Goal: Obtain resource: Download file/media

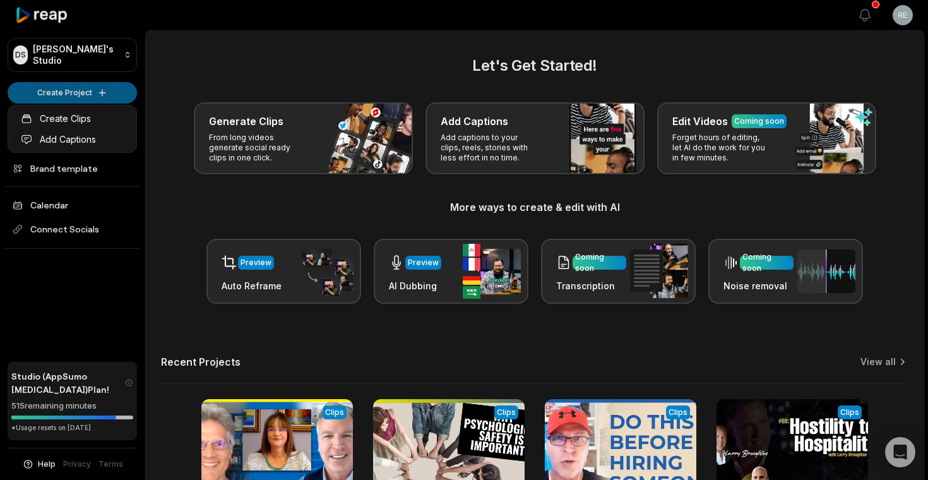
click at [87, 92] on html "DS [PERSON_NAME]'s Studio Create Project Home Projects Brand template Calendar …" at bounding box center [464, 240] width 928 height 480
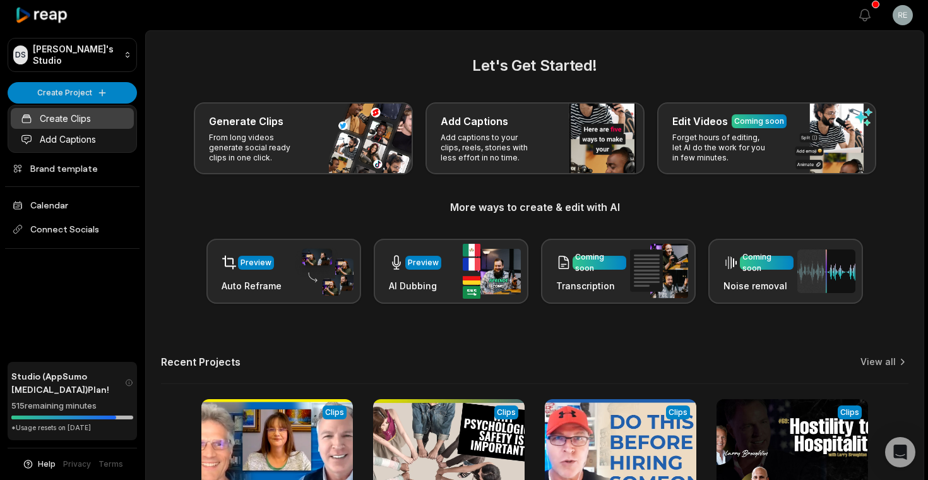
click at [87, 122] on link "Create Clips" at bounding box center [72, 118] width 123 height 21
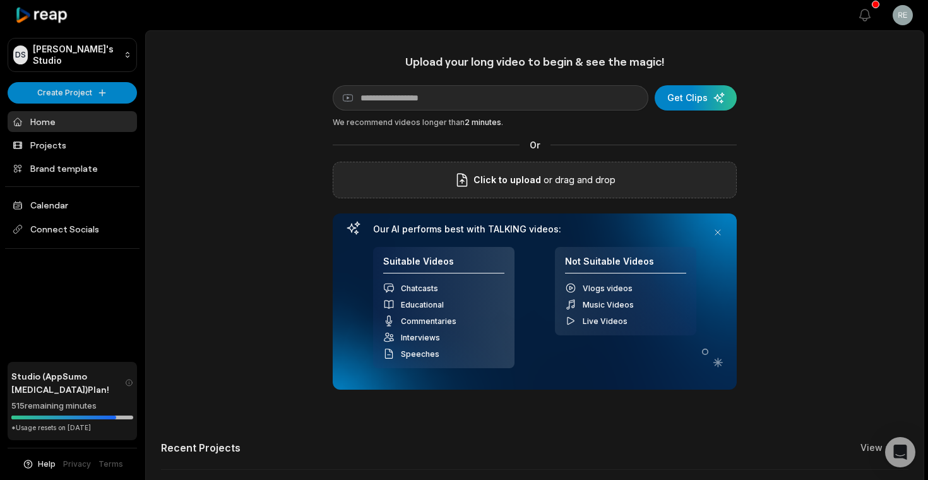
click at [559, 177] on p "or drag and drop" at bounding box center [578, 179] width 74 height 15
click at [502, 186] on span "Click to upload" at bounding box center [507, 179] width 68 height 15
click at [0, 0] on input "Click to upload" at bounding box center [0, 0] width 0 height 0
click at [487, 184] on span "Click to upload" at bounding box center [507, 179] width 68 height 15
click at [0, 0] on input "Click to upload" at bounding box center [0, 0] width 0 height 0
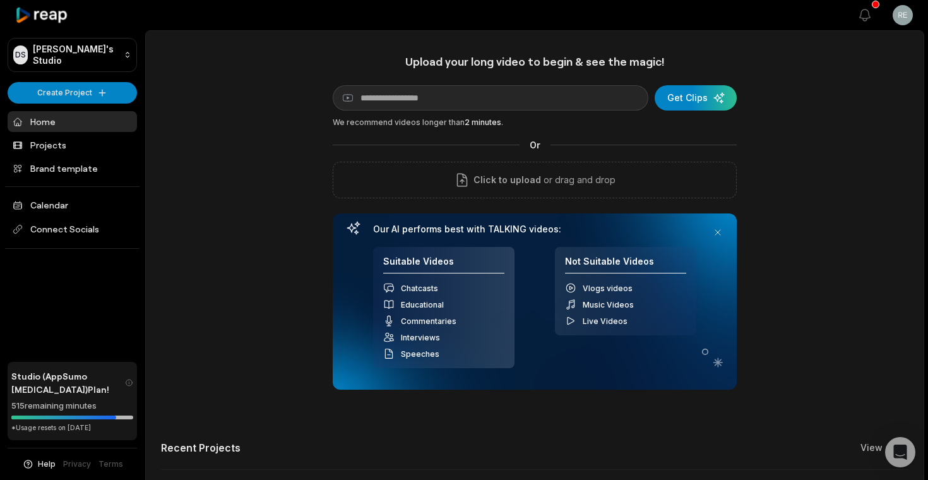
click at [264, 155] on div "Upload your long video to begin & see the magic! YouTube link Get Clips We reco…" at bounding box center [535, 352] width 778 height 596
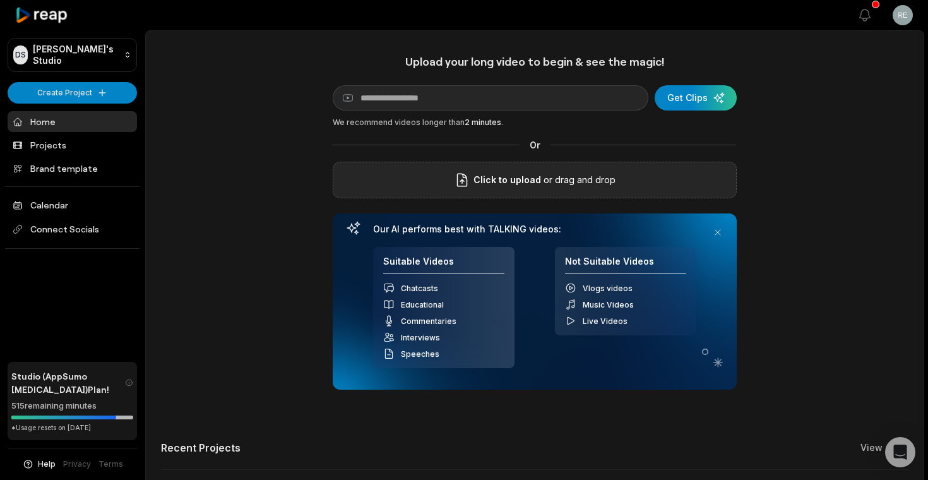
click at [528, 181] on span "Click to upload" at bounding box center [507, 179] width 68 height 15
click at [0, 0] on input "Click to upload" at bounding box center [0, 0] width 0 height 0
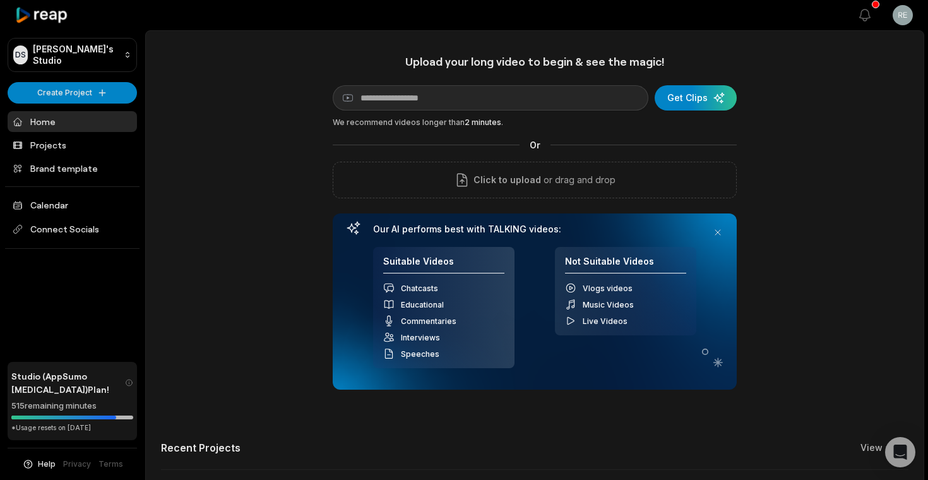
click at [268, 188] on div "Upload your long video to begin & see the magic! YouTube link Get Clips We reco…" at bounding box center [535, 352] width 778 height 596
click at [821, 177] on div "Upload your long video to begin & see the magic! YouTube link Get Clips We reco…" at bounding box center [535, 352] width 778 height 596
click at [870, 116] on div "Upload your long video to begin & see the magic! YouTube link Get Clips We reco…" at bounding box center [535, 352] width 778 height 596
type input "**********"
click at [701, 97] on div "submit" at bounding box center [696, 97] width 82 height 25
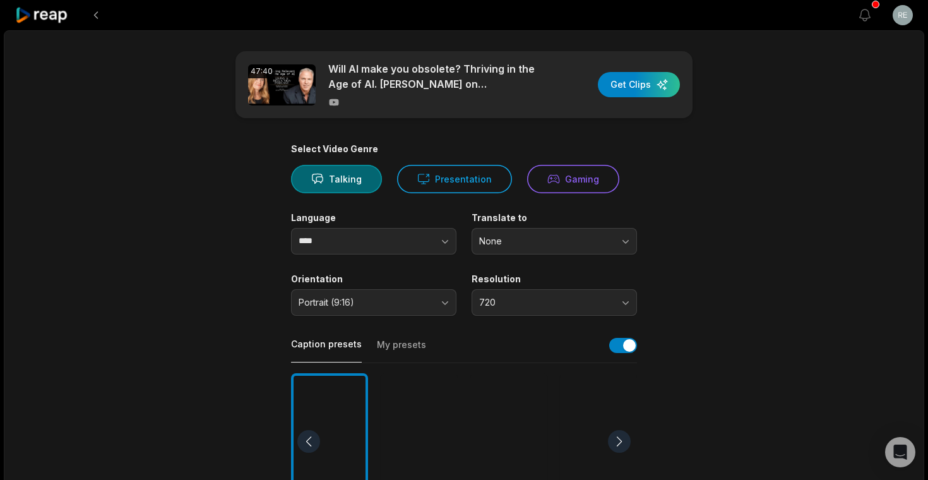
click at [378, 314] on div "Select Video Genre Talking Presentation Gaming Language **** Translate to None …" at bounding box center [464, 483] width 346 height 681
click at [376, 306] on span "Portrait (9:16)" at bounding box center [365, 302] width 133 height 11
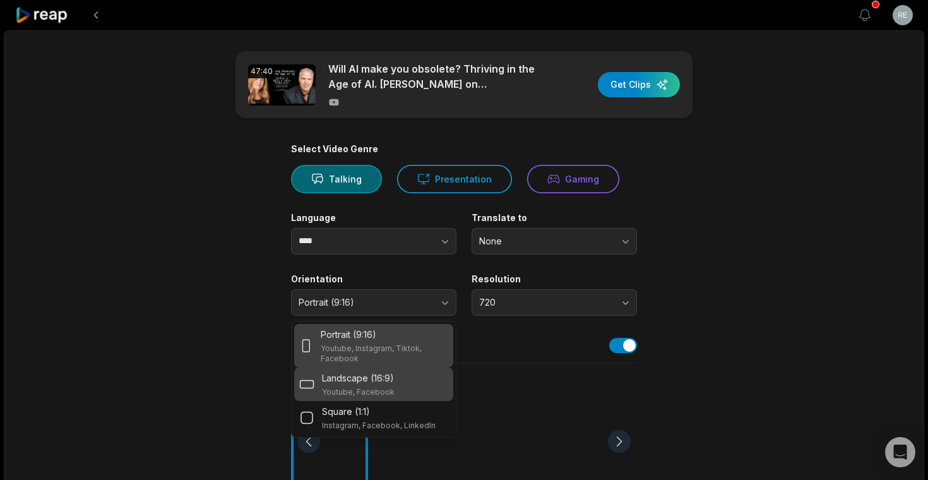
click at [384, 380] on p "Landscape (16:9)" at bounding box center [358, 377] width 72 height 13
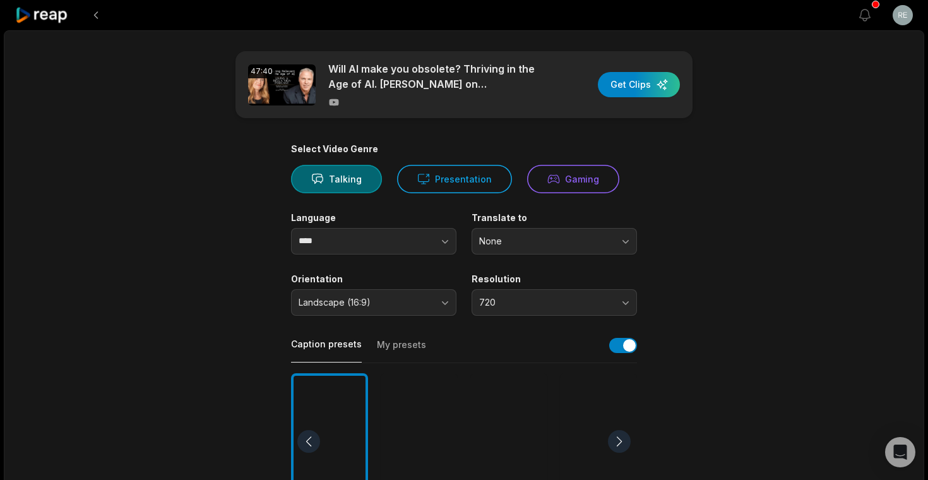
click at [520, 299] on span "720" at bounding box center [545, 302] width 133 height 11
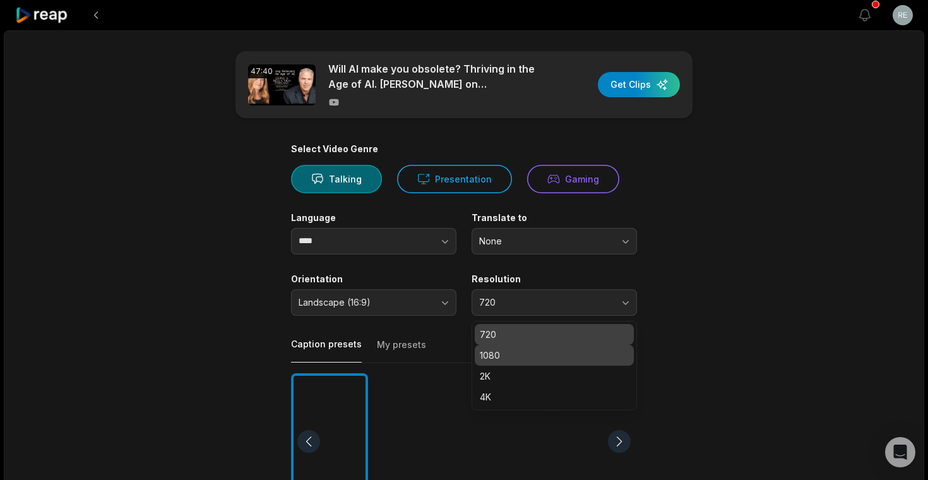
click at [529, 352] on p "1080" at bounding box center [554, 354] width 149 height 13
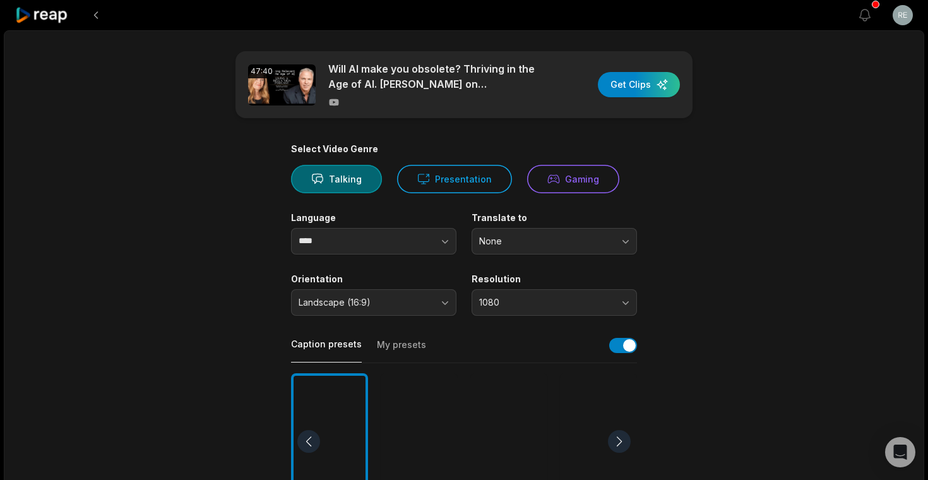
click at [712, 321] on main "47:40 Will AI make you obsolete? Thriving in the Age of AI. Larry Broughton on …" at bounding box center [463, 437] width 611 height 773
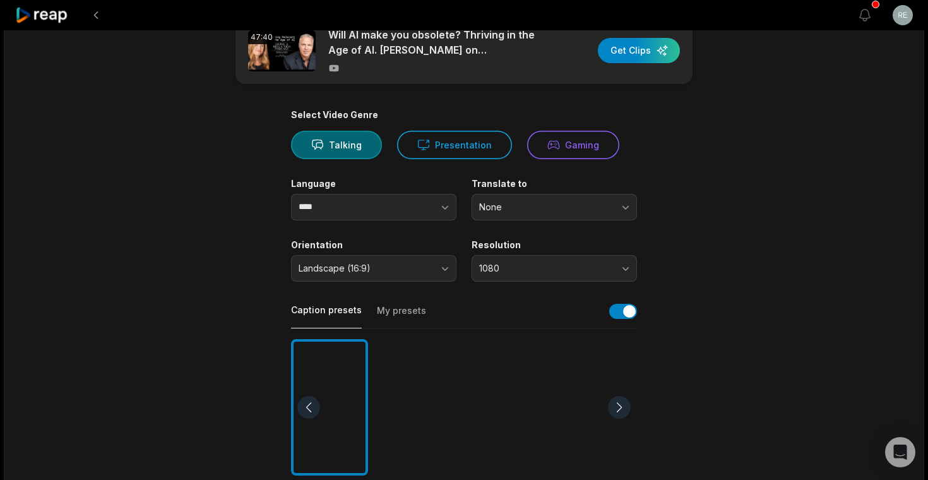
scroll to position [37, 0]
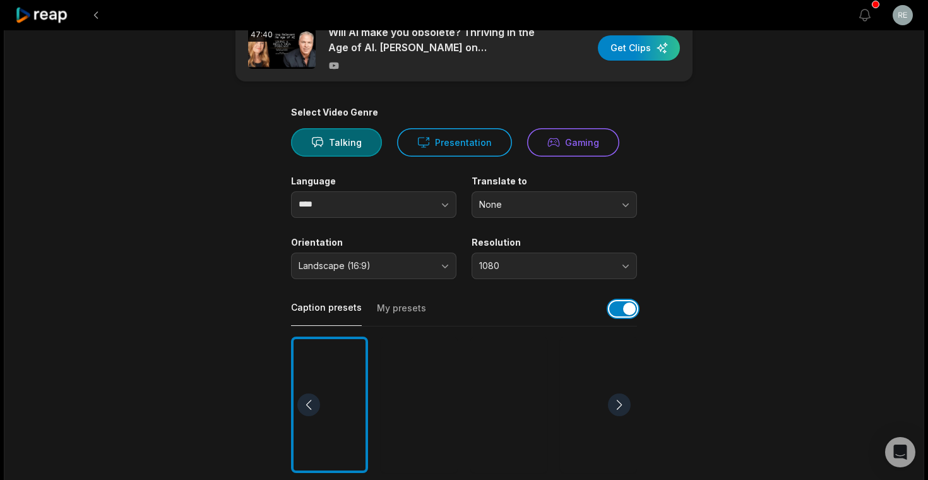
click at [613, 309] on button "button" at bounding box center [623, 308] width 28 height 15
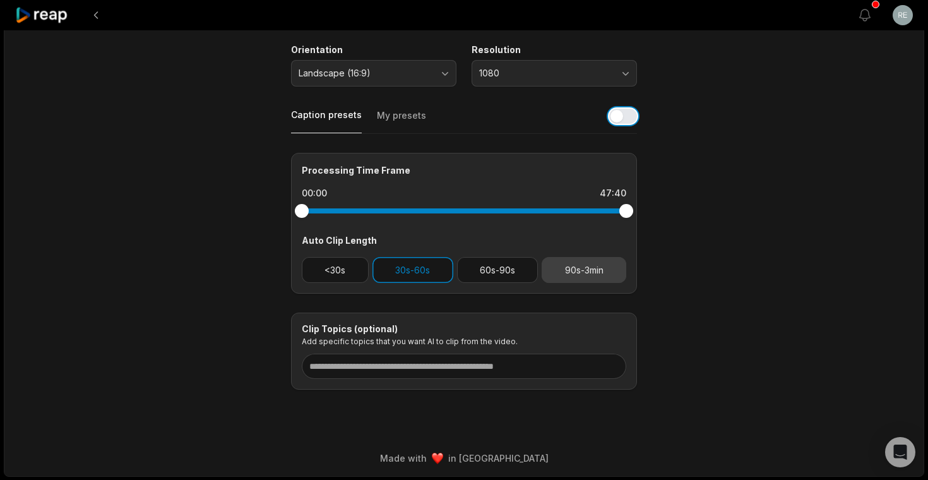
scroll to position [229, 0]
click at [578, 273] on button "90s-3min" at bounding box center [584, 271] width 85 height 26
click at [445, 272] on button "30s-60s" at bounding box center [412, 271] width 81 height 26
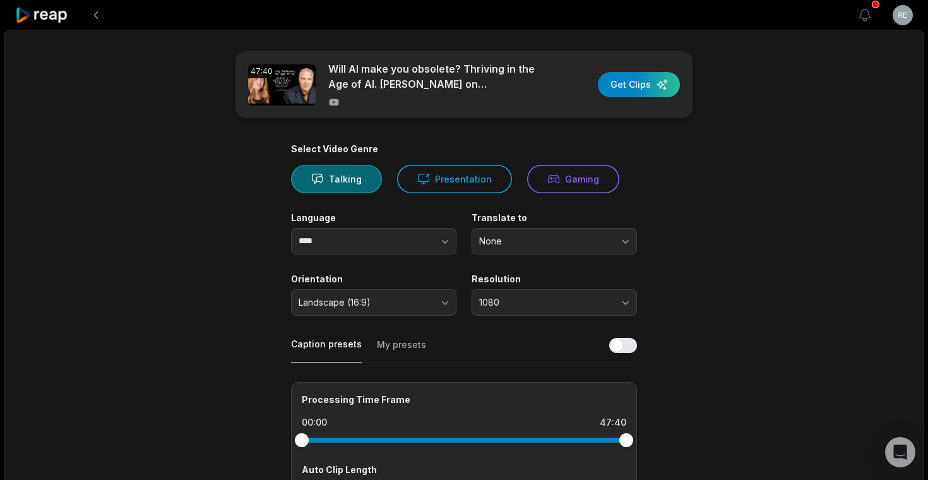
scroll to position [0, 0]
click at [643, 90] on div "button" at bounding box center [639, 84] width 82 height 25
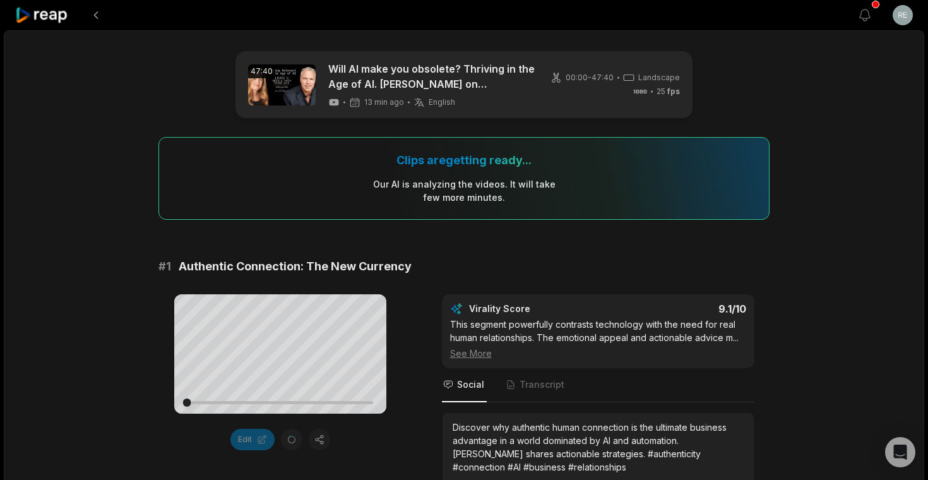
click at [587, 105] on div "47:40 Will AI make you obsolete? Thriving in the Age of AI. Larry Broughton on …" at bounding box center [463, 84] width 457 height 67
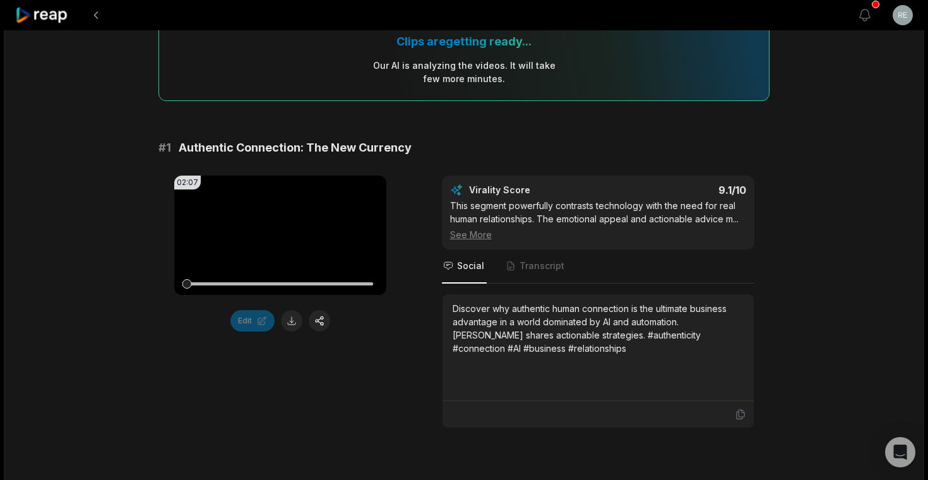
scroll to position [124, 0]
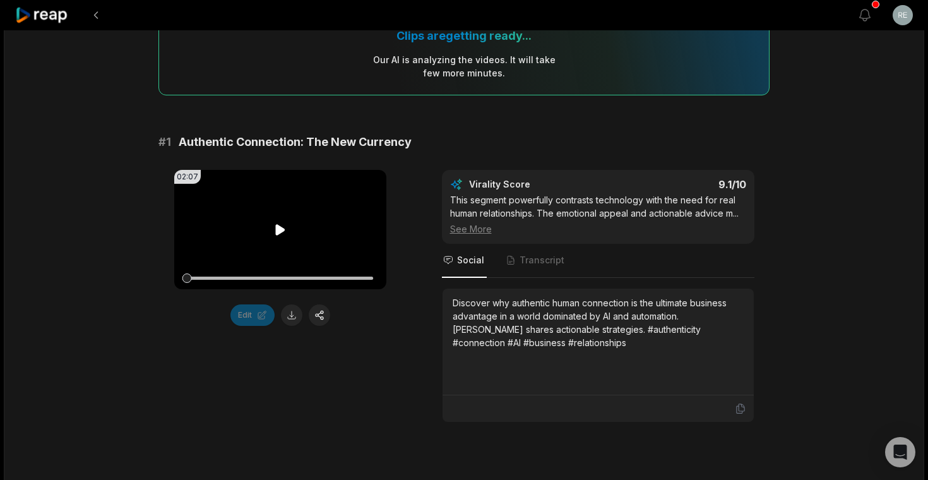
click at [270, 235] on video "Your browser does not support mp4 format." at bounding box center [280, 229] width 212 height 119
click at [282, 230] on icon at bounding box center [280, 229] width 15 height 15
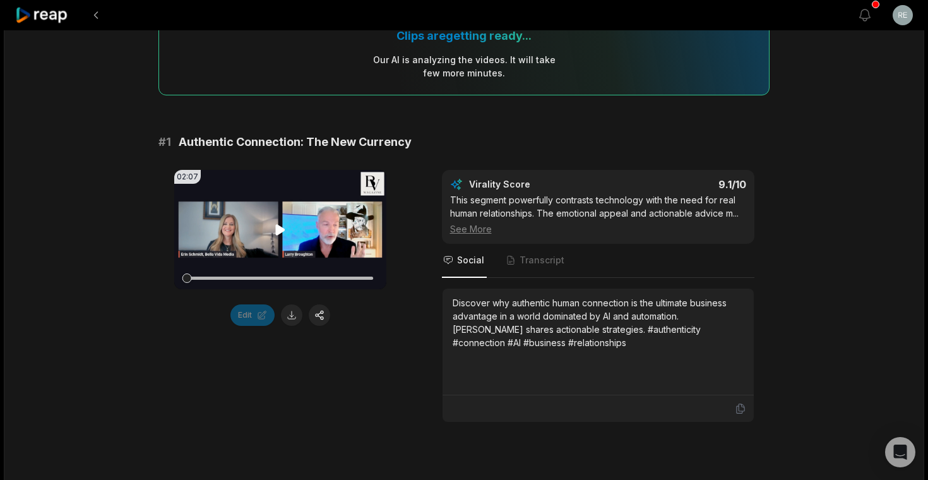
click at [282, 230] on icon at bounding box center [279, 229] width 9 height 11
click at [280, 227] on icon at bounding box center [280, 229] width 15 height 15
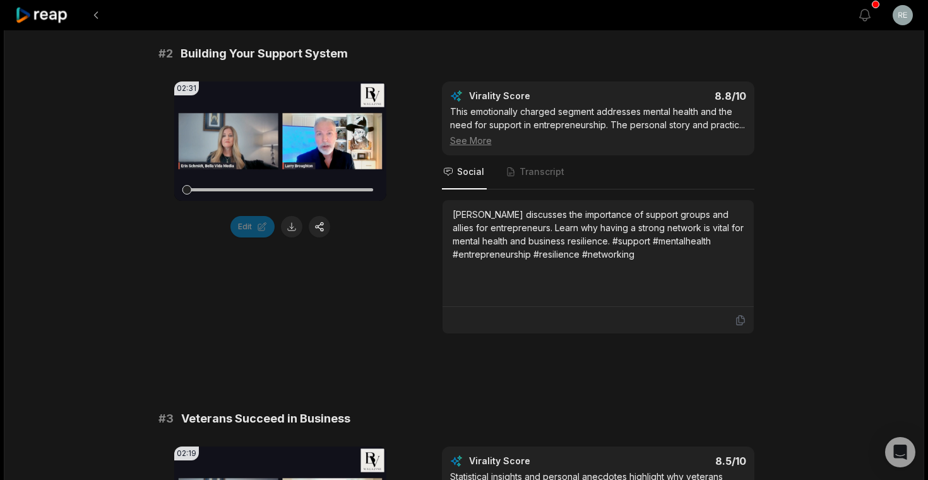
scroll to position [557, 0]
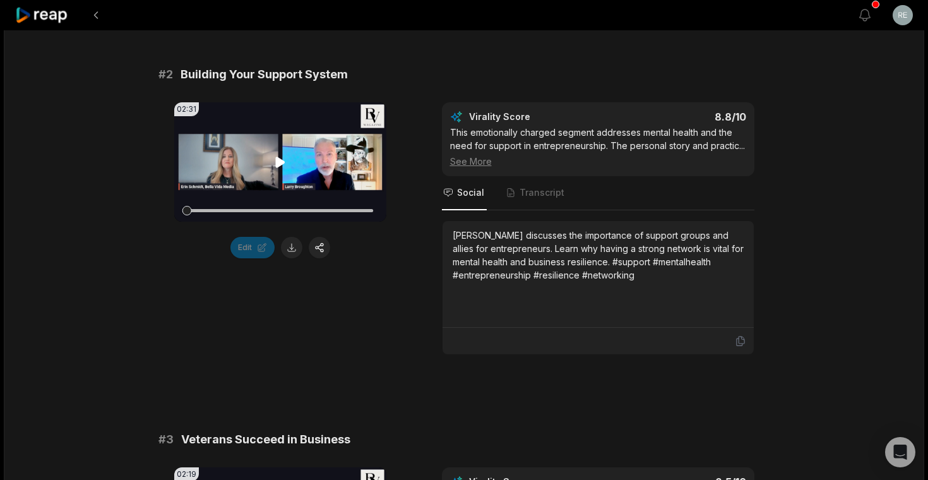
click at [280, 167] on icon at bounding box center [280, 162] width 15 height 15
click at [279, 168] on icon at bounding box center [280, 162] width 15 height 15
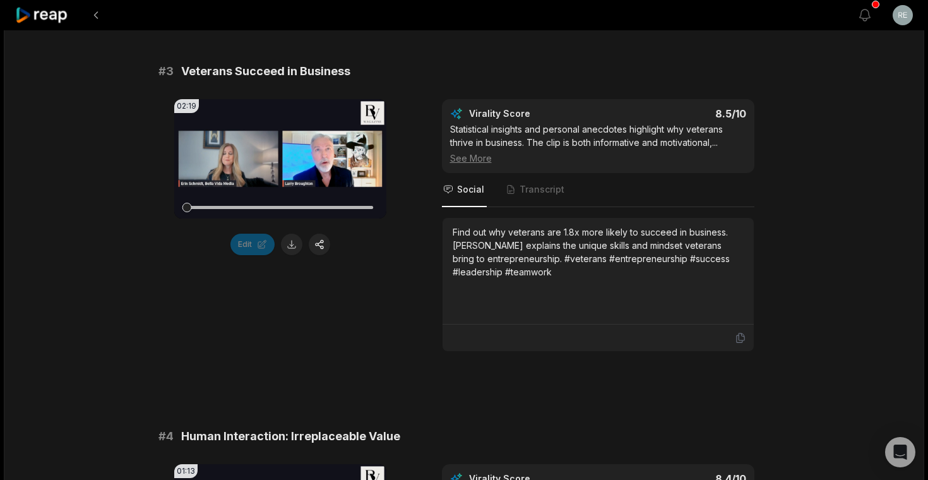
scroll to position [927, 0]
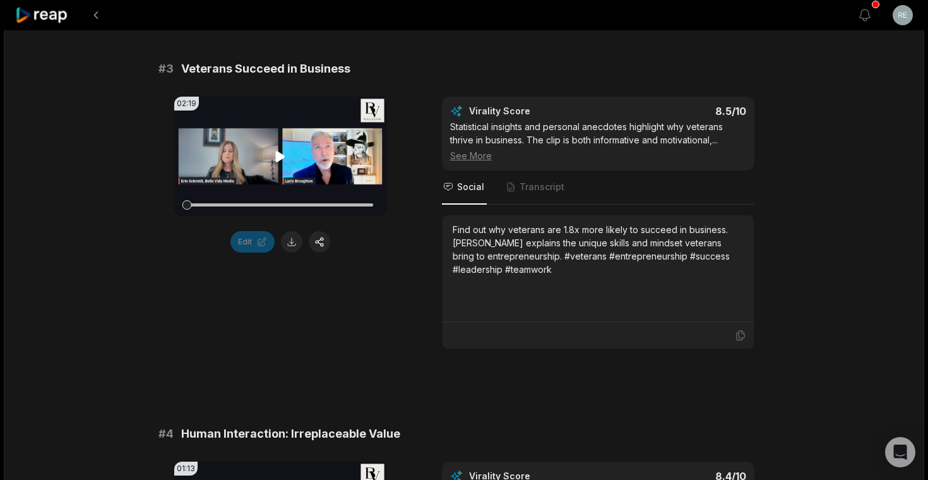
click at [284, 155] on icon at bounding box center [280, 156] width 15 height 15
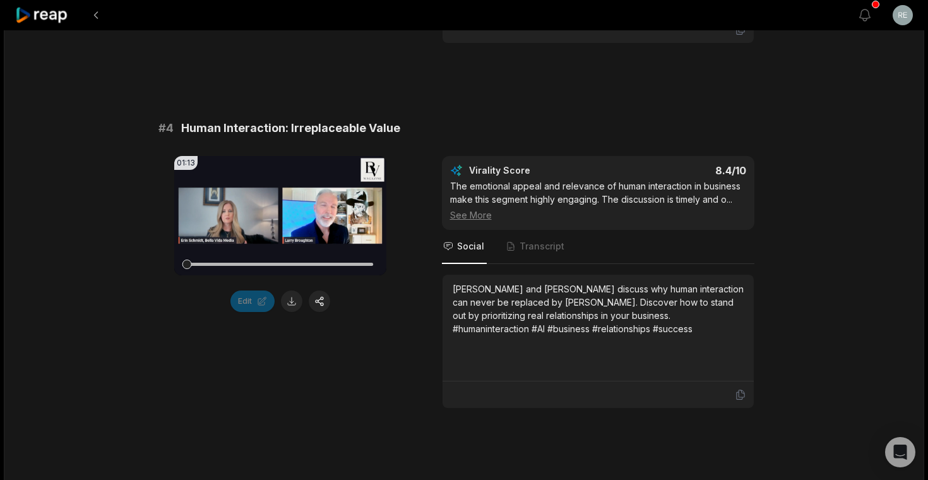
scroll to position [1235, 0]
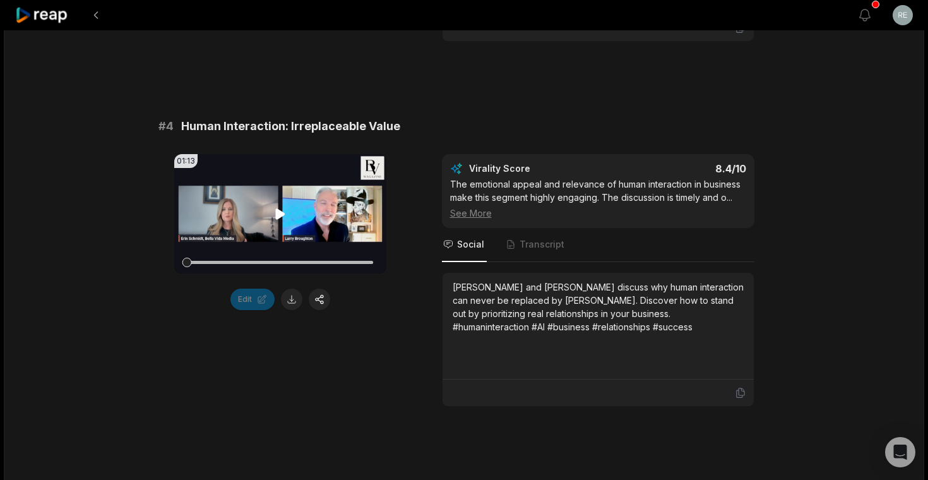
click at [281, 215] on icon at bounding box center [279, 213] width 9 height 11
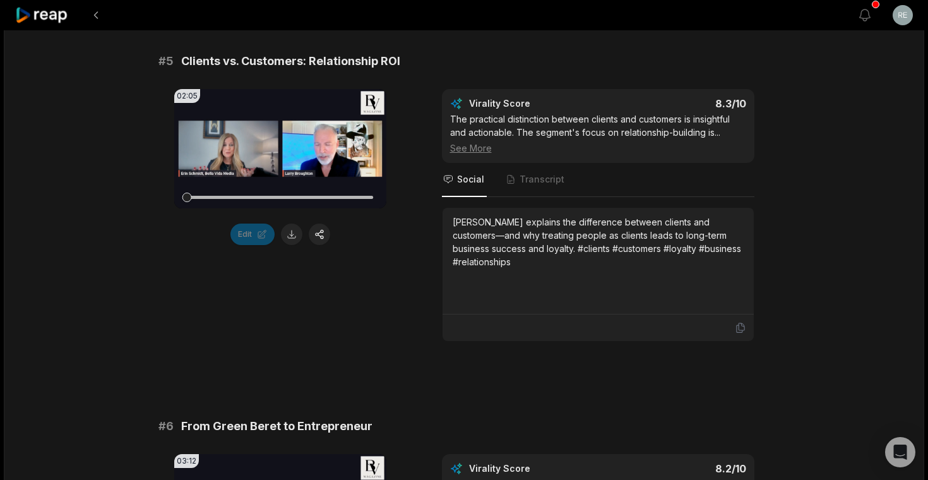
scroll to position [1665, 0]
click at [278, 149] on icon at bounding box center [279, 148] width 9 height 11
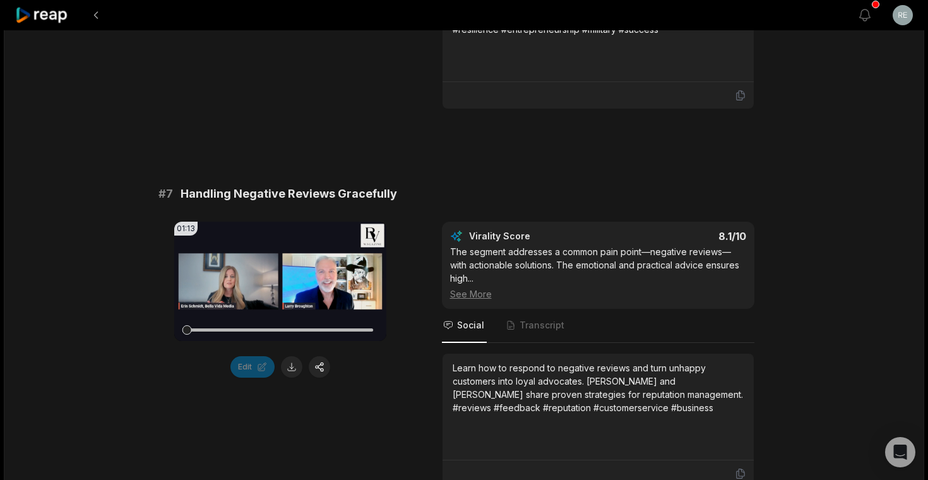
scroll to position [2272, 0]
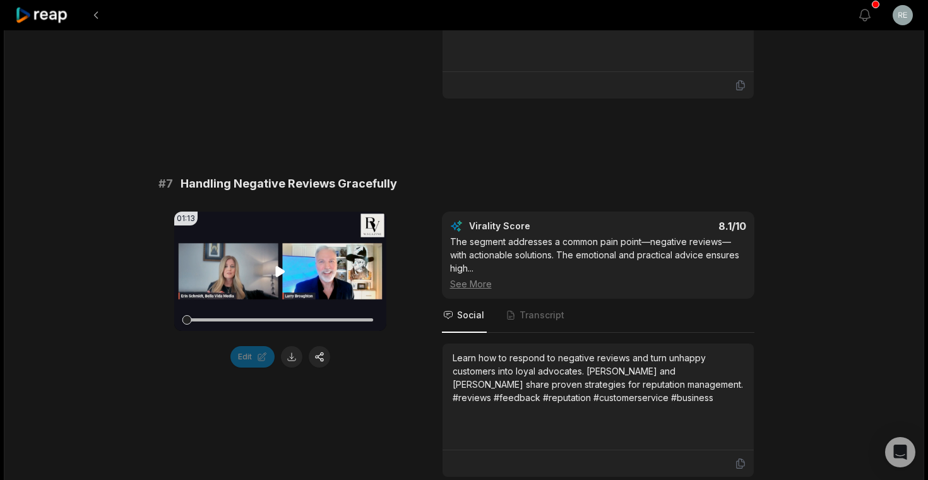
click at [275, 271] on icon at bounding box center [279, 271] width 9 height 11
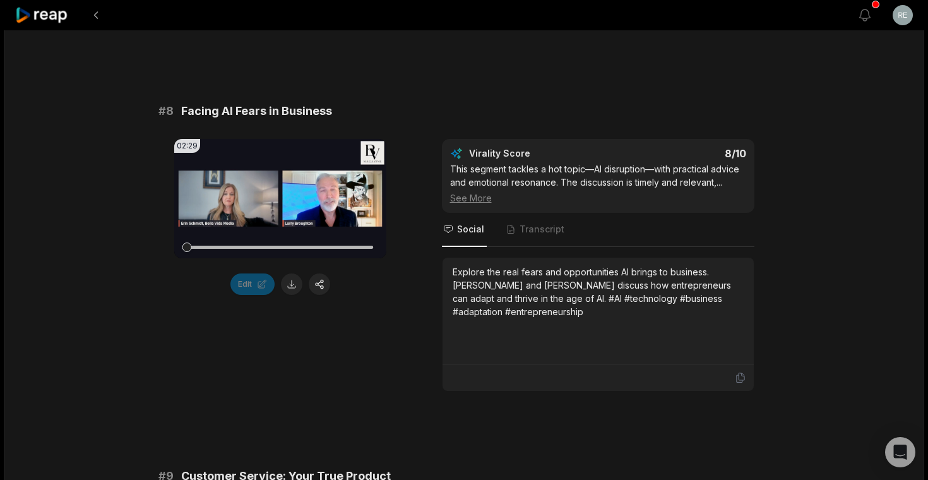
scroll to position [2729, 0]
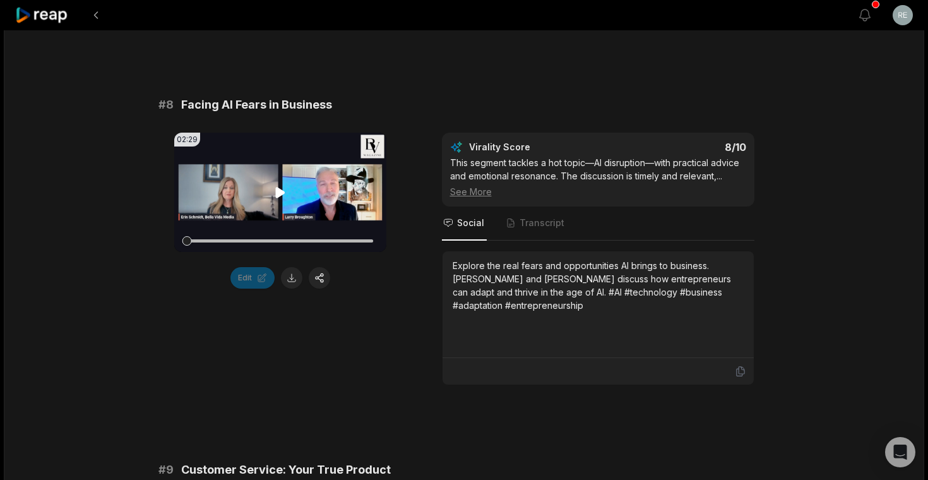
click at [283, 193] on icon at bounding box center [279, 192] width 9 height 11
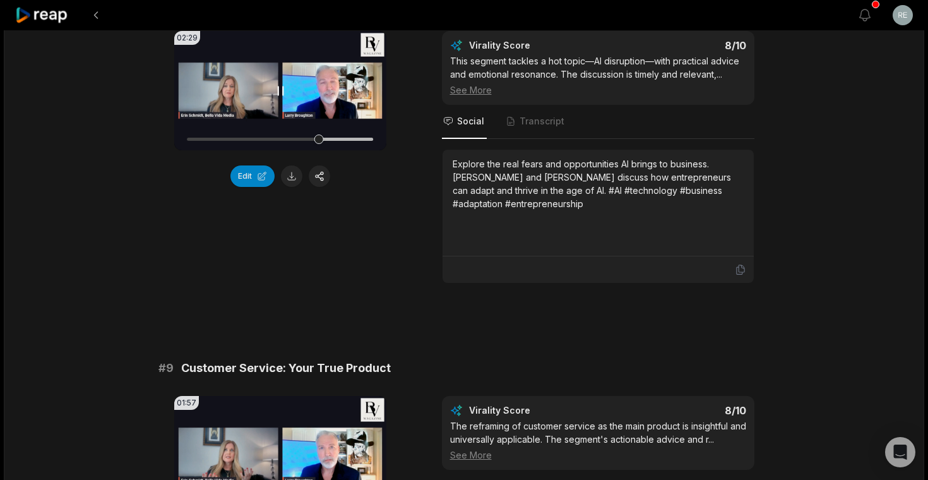
click at [279, 91] on icon at bounding box center [280, 90] width 15 height 15
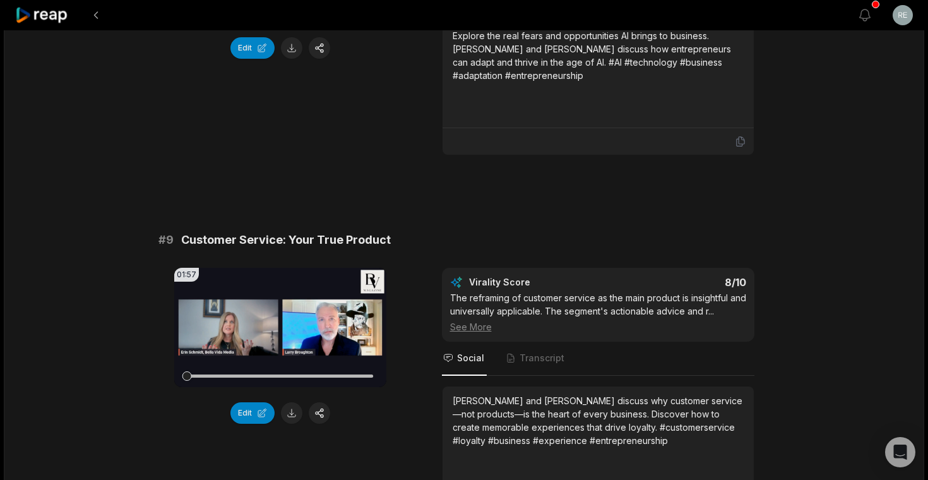
scroll to position [2863, 0]
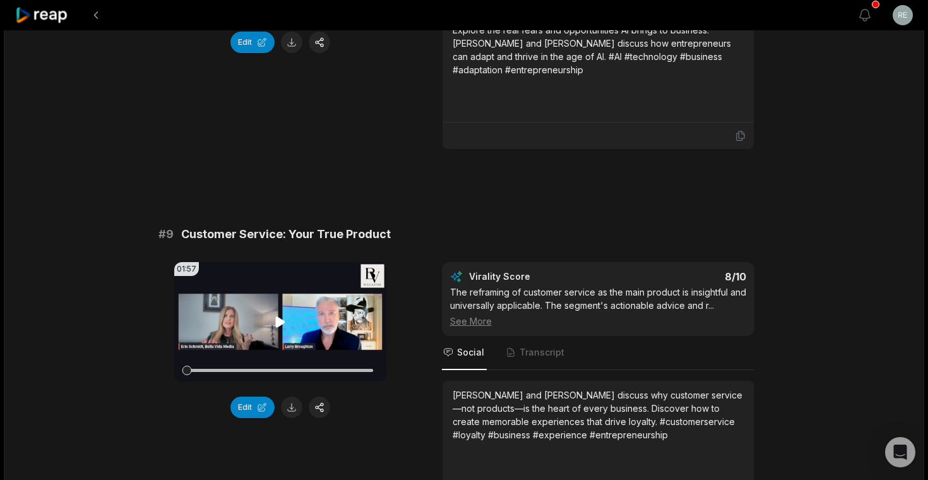
click at [277, 320] on icon at bounding box center [279, 321] width 9 height 11
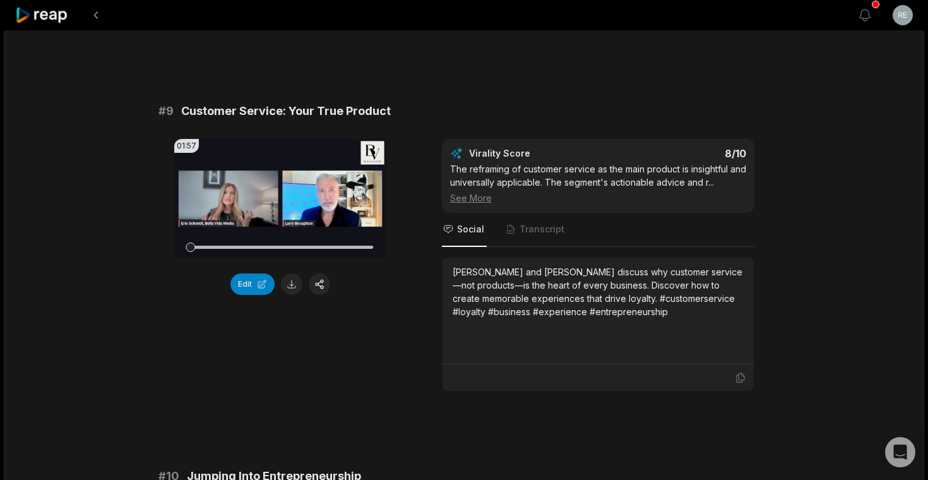
scroll to position [2985, 0]
click at [216, 244] on div at bounding box center [280, 248] width 187 height 22
click at [228, 247] on div at bounding box center [280, 247] width 187 height 3
click at [253, 244] on div at bounding box center [280, 248] width 187 height 22
click at [271, 246] on div at bounding box center [280, 247] width 187 height 3
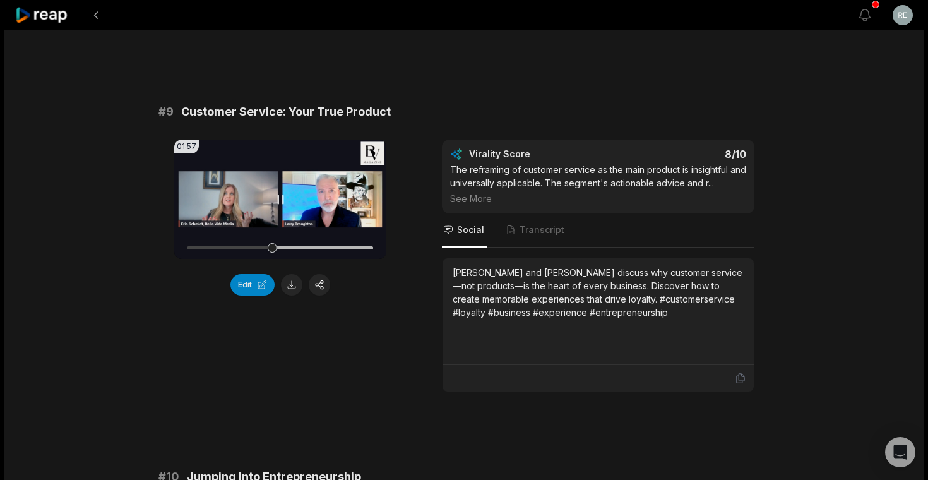
click at [290, 245] on div at bounding box center [280, 248] width 187 height 22
click at [314, 246] on div at bounding box center [280, 247] width 187 height 3
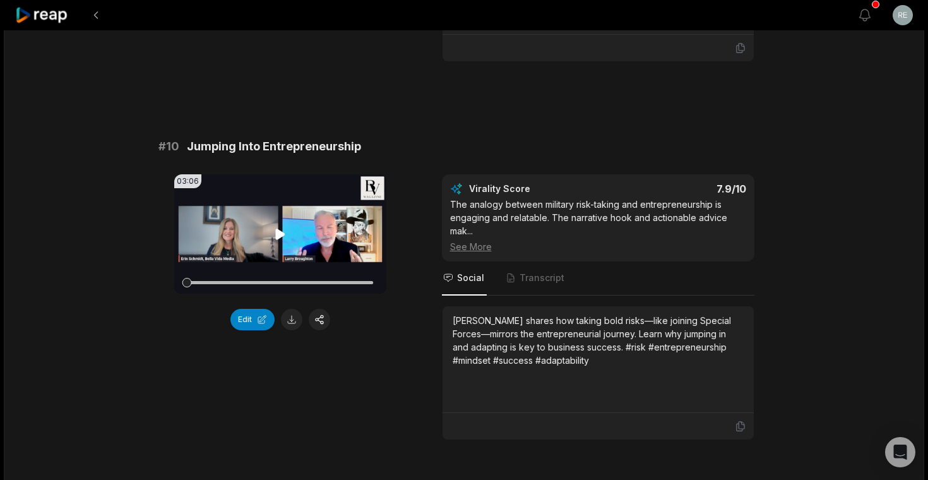
scroll to position [3316, 0]
click at [278, 234] on icon at bounding box center [279, 233] width 9 height 11
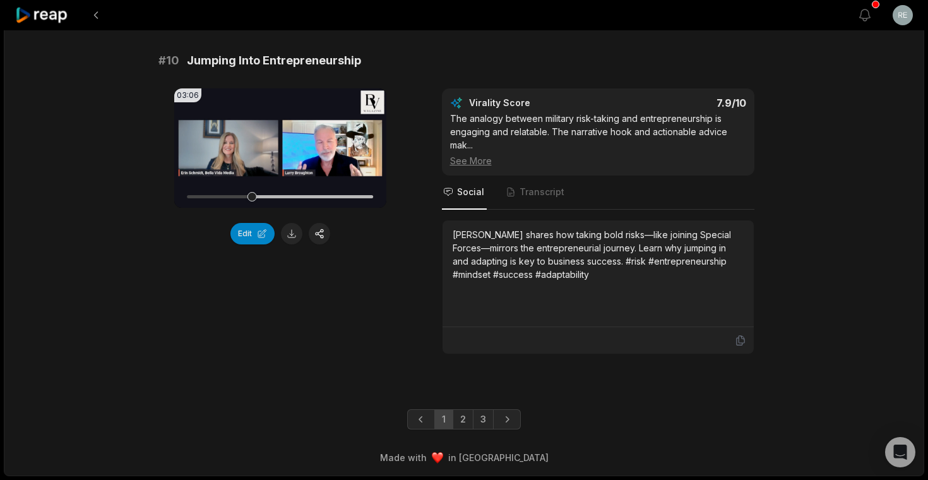
scroll to position [3402, 0]
click at [465, 419] on link "2" at bounding box center [463, 419] width 21 height 20
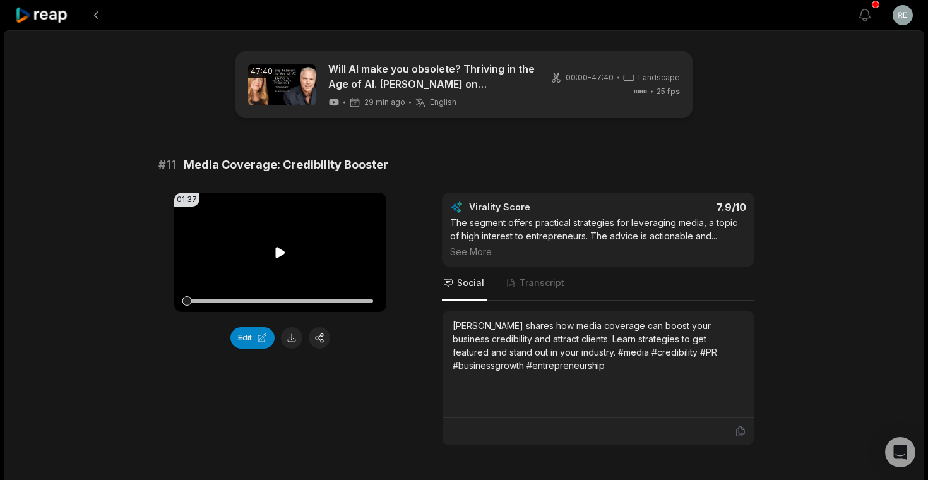
click at [283, 247] on icon at bounding box center [280, 252] width 15 height 15
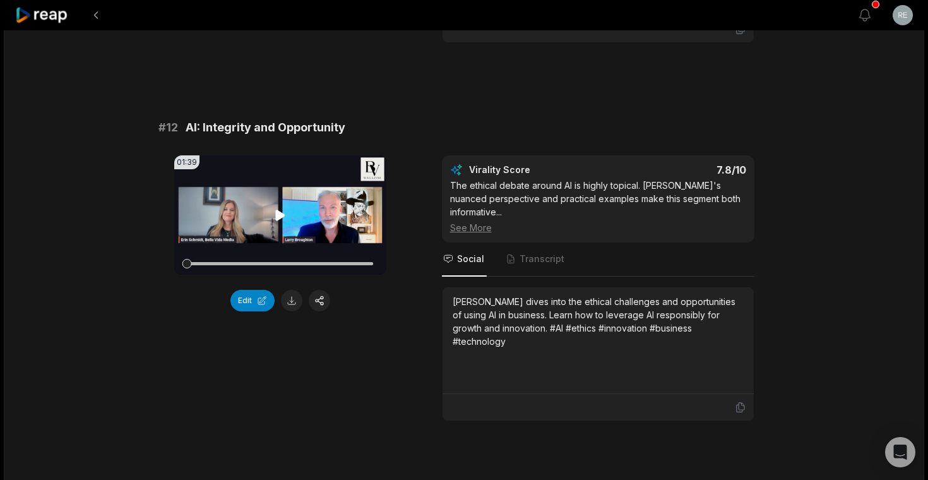
scroll to position [403, 0]
click at [280, 211] on icon at bounding box center [280, 214] width 15 height 15
click at [280, 220] on icon at bounding box center [280, 214] width 15 height 15
click at [293, 303] on button at bounding box center [291, 299] width 21 height 21
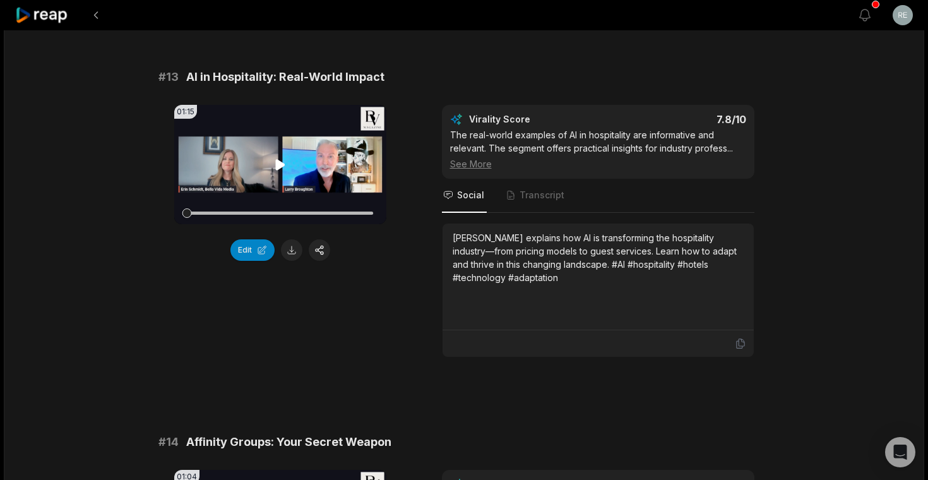
scroll to position [830, 0]
click at [283, 164] on icon at bounding box center [279, 165] width 9 height 11
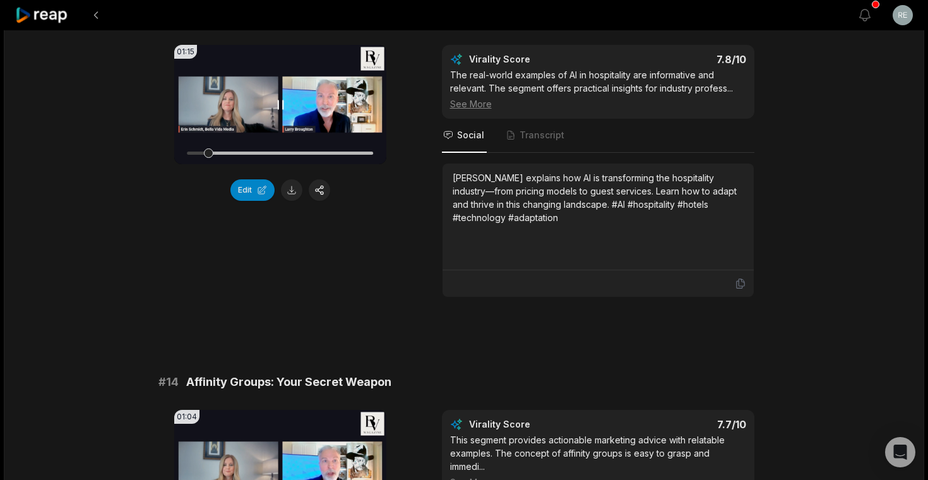
scroll to position [902, 0]
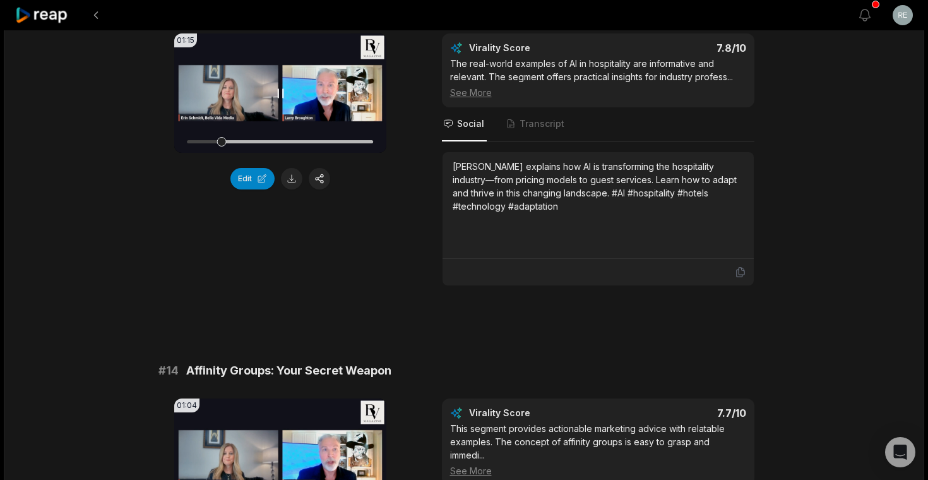
click at [275, 144] on div at bounding box center [280, 142] width 187 height 22
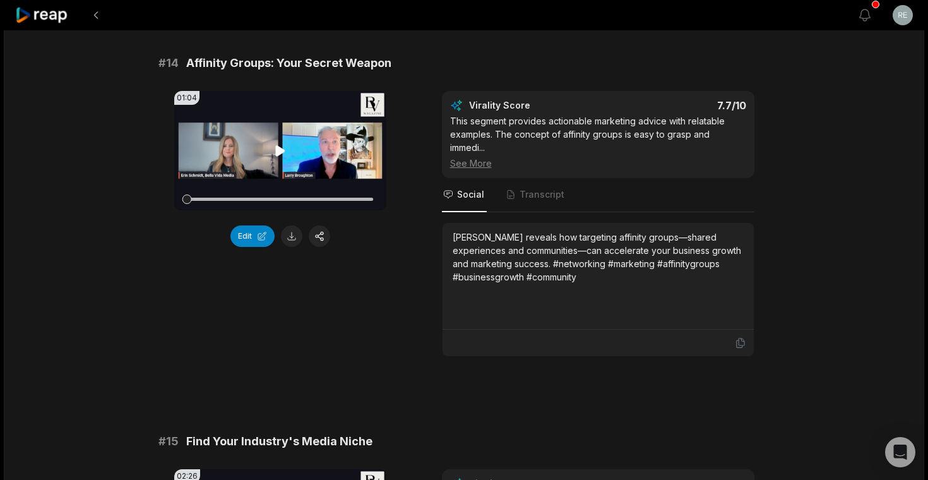
scroll to position [1211, 0]
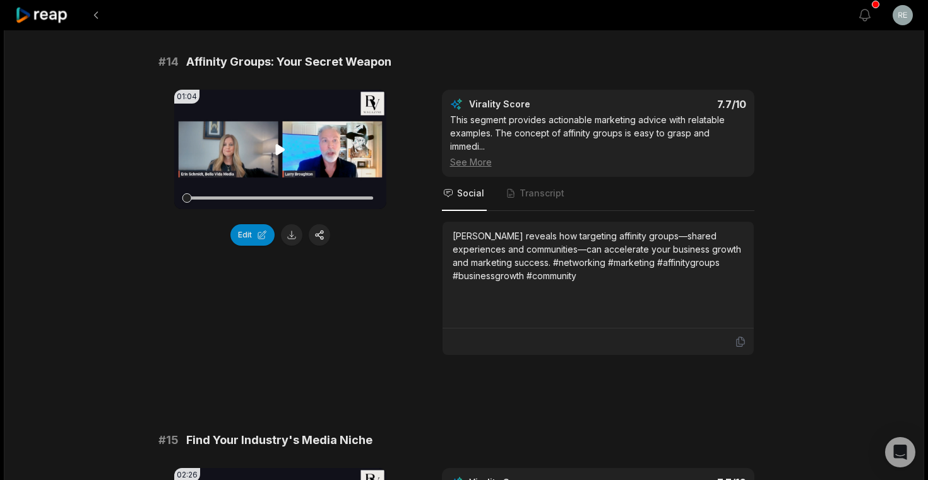
click at [276, 149] on icon at bounding box center [279, 149] width 9 height 11
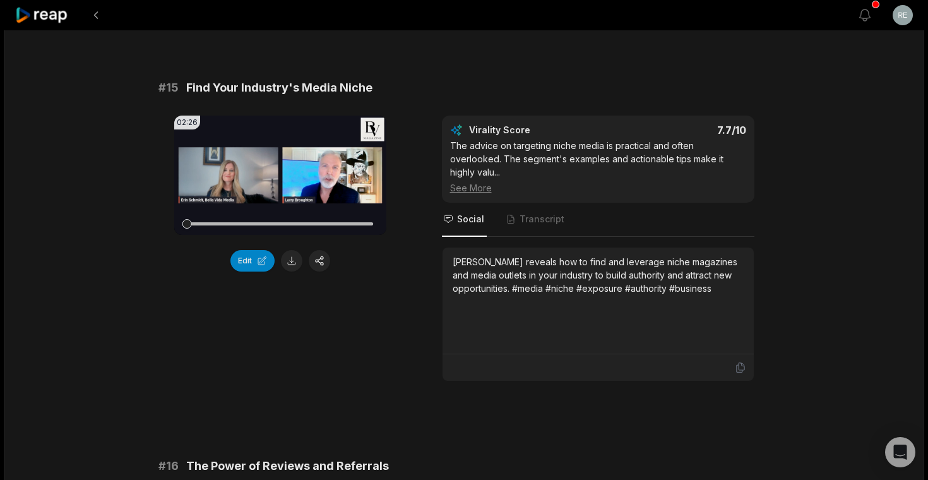
scroll to position [1564, 0]
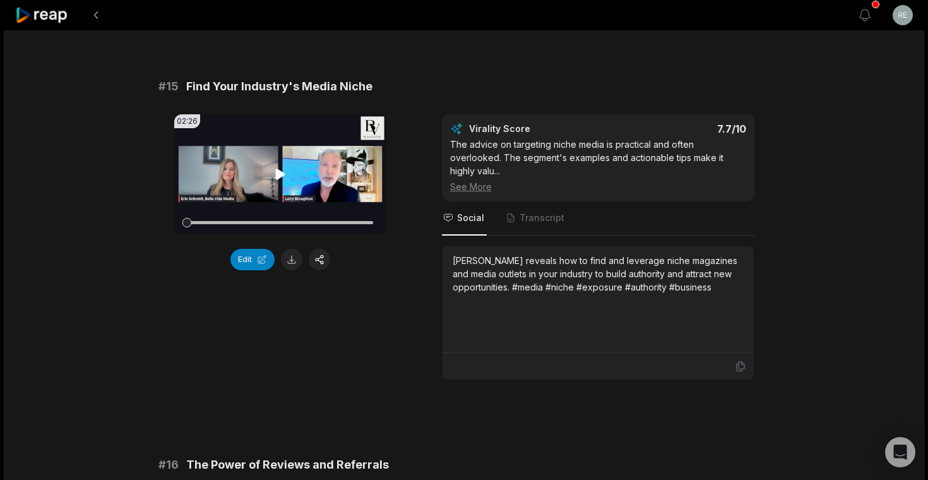
click at [277, 175] on icon at bounding box center [279, 174] width 9 height 11
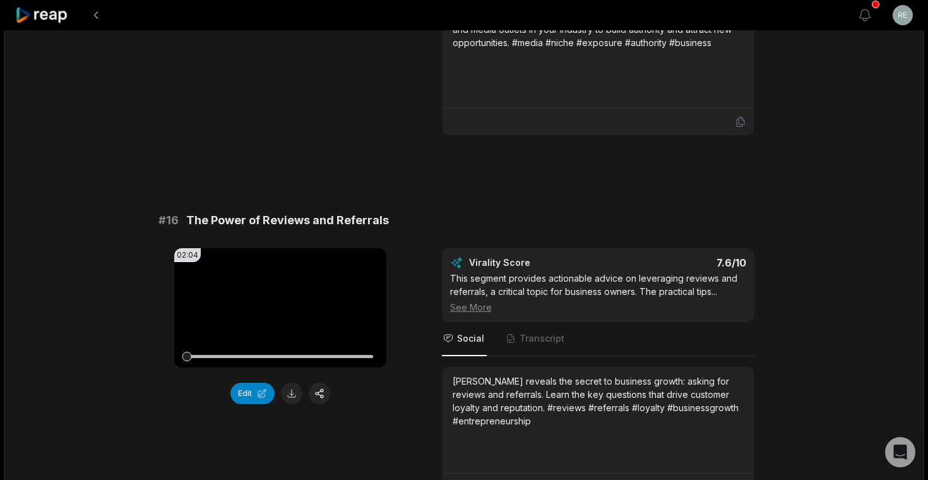
scroll to position [1809, 0]
click at [280, 302] on icon at bounding box center [279, 307] width 9 height 11
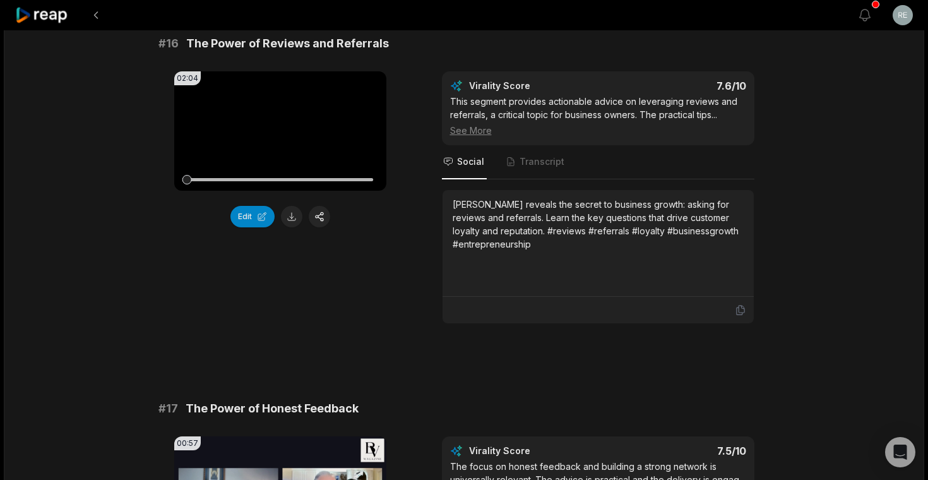
scroll to position [1972, 0]
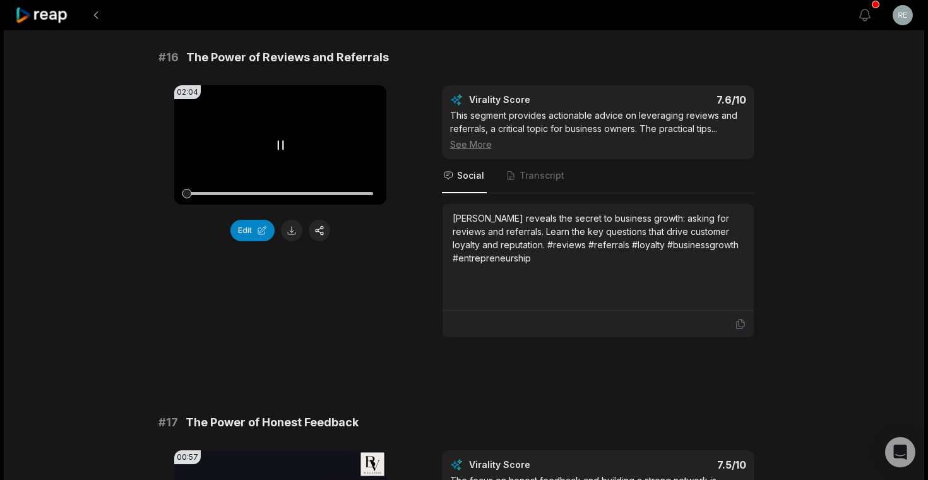
click at [287, 138] on icon at bounding box center [280, 145] width 15 height 15
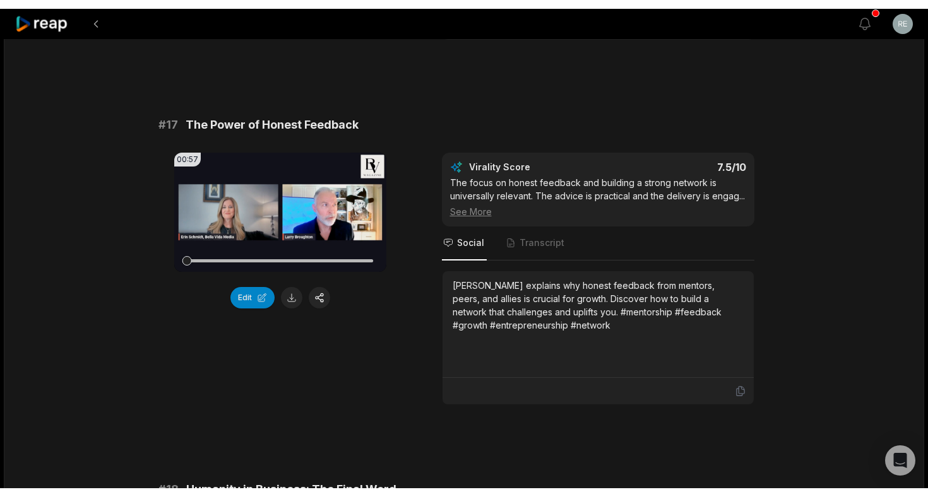
scroll to position [2285, 0]
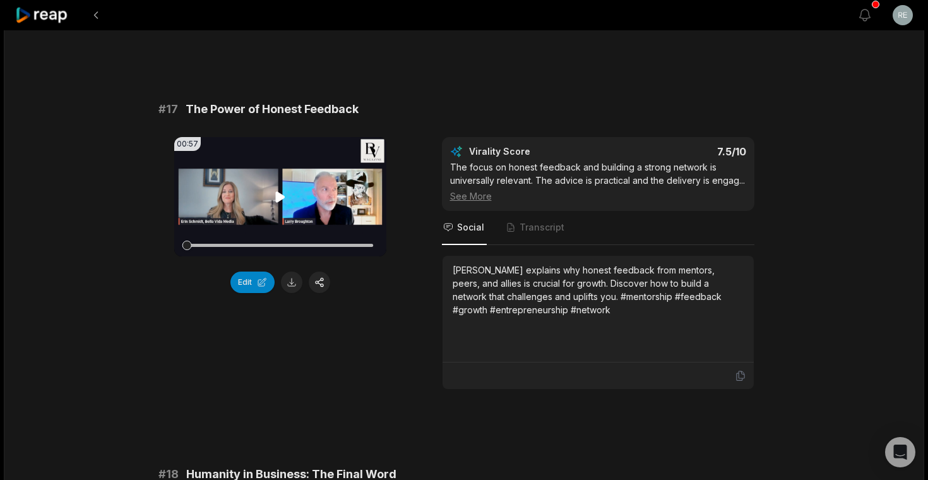
click at [280, 191] on icon at bounding box center [279, 196] width 9 height 11
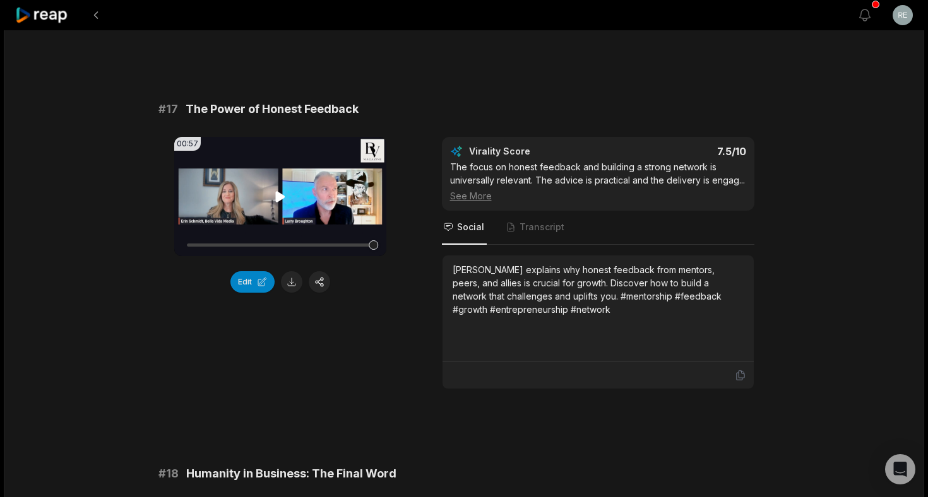
click at [281, 189] on icon at bounding box center [280, 196] width 15 height 15
click at [293, 271] on button at bounding box center [291, 281] width 21 height 21
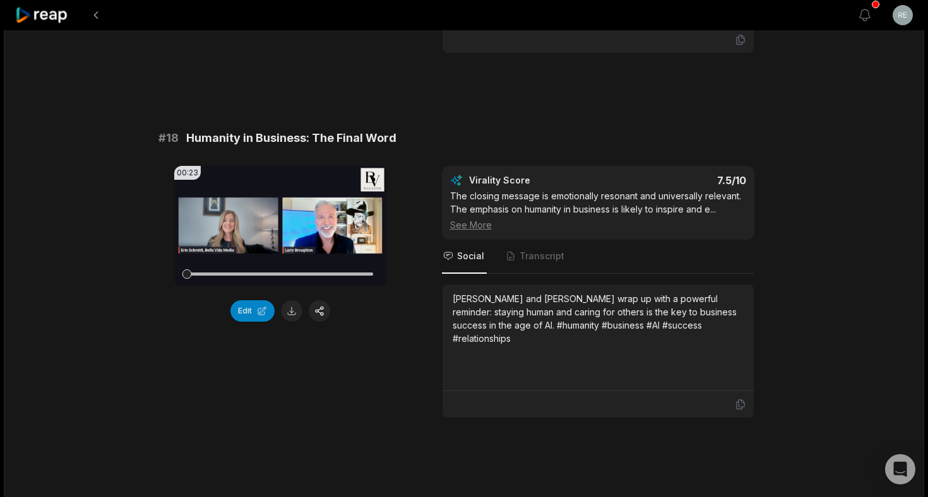
scroll to position [2623, 0]
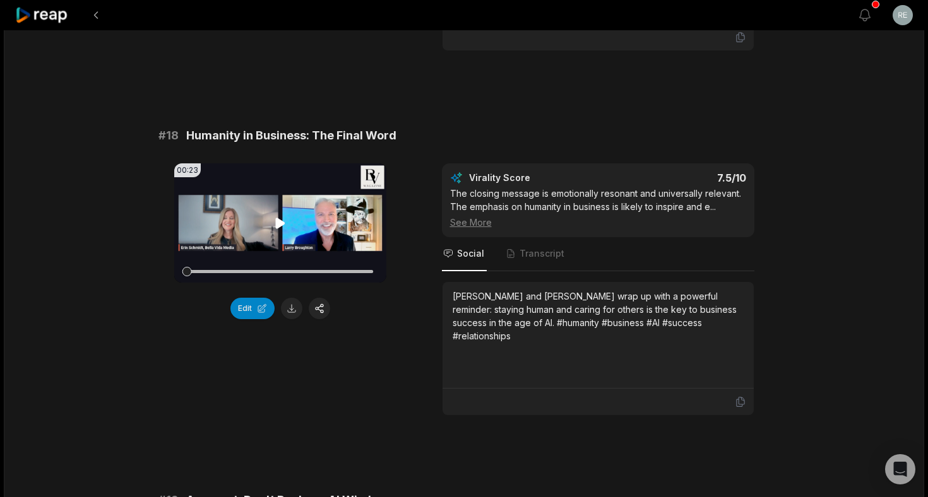
click at [277, 218] on icon at bounding box center [279, 223] width 9 height 11
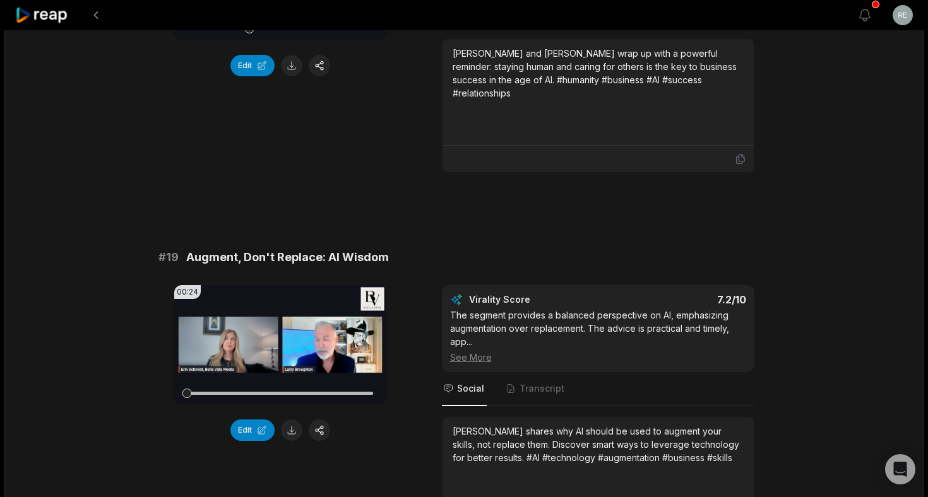
scroll to position [2885, 0]
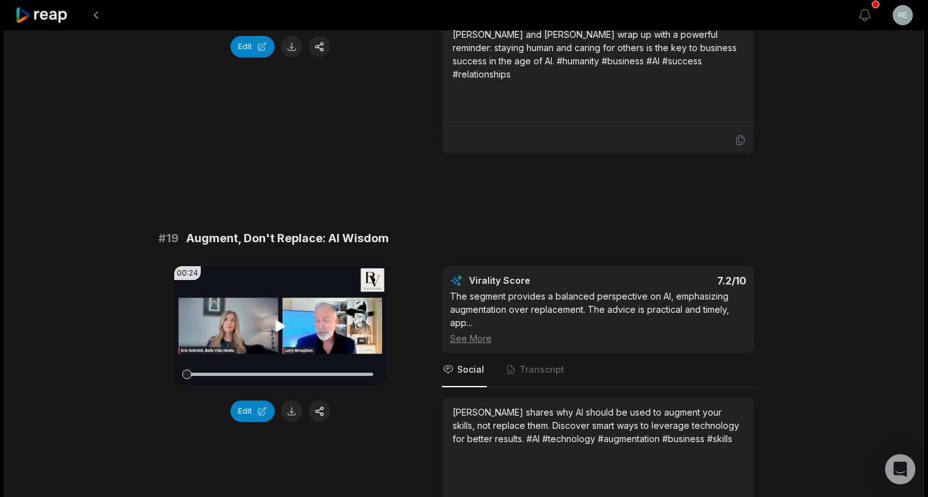
click at [278, 321] on icon at bounding box center [279, 326] width 9 height 11
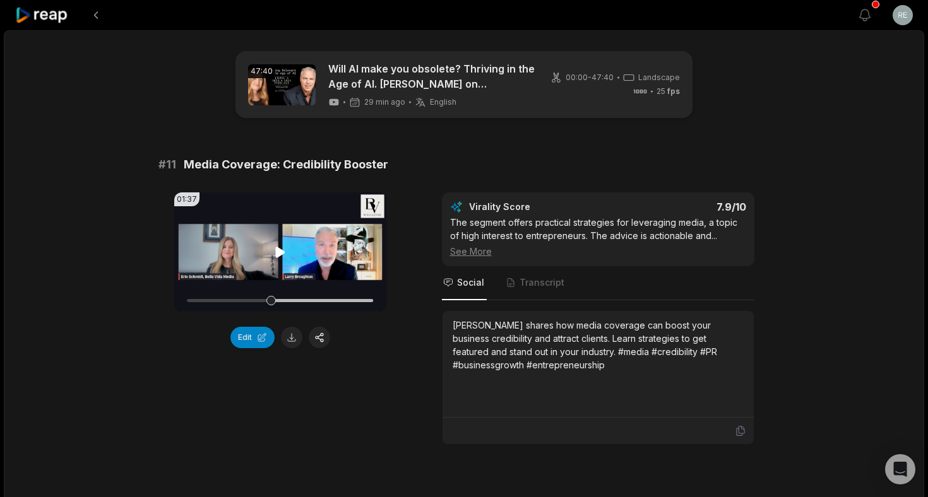
scroll to position [0, 0]
click at [275, 253] on icon at bounding box center [279, 252] width 9 height 11
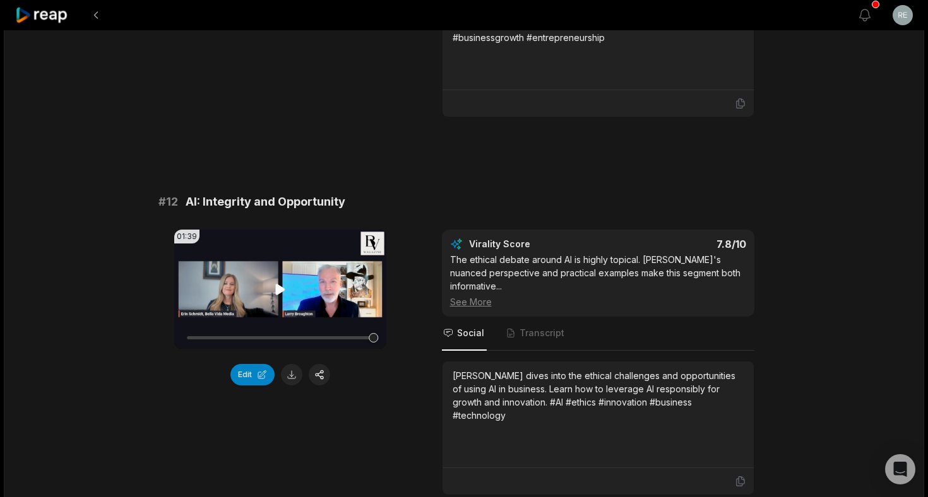
scroll to position [330, 0]
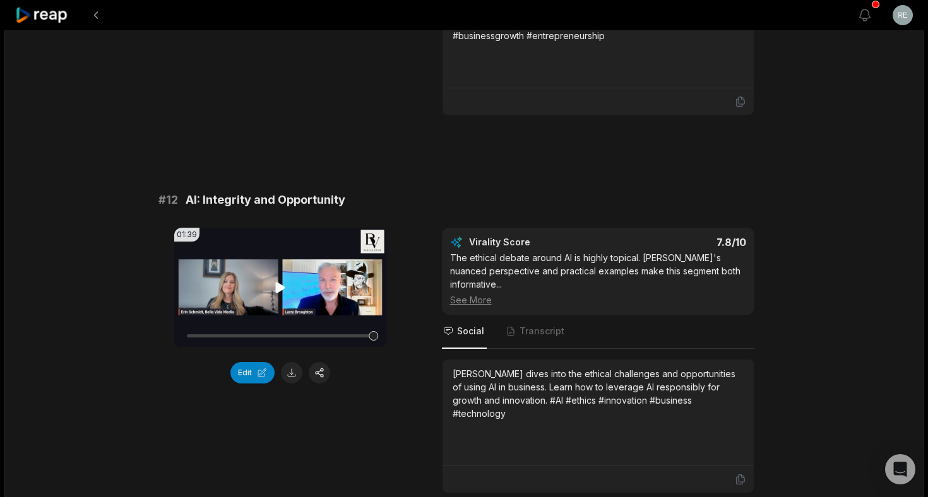
click at [280, 287] on icon at bounding box center [279, 287] width 9 height 11
click at [297, 335] on div at bounding box center [280, 336] width 187 height 3
click at [290, 372] on button at bounding box center [291, 372] width 21 height 21
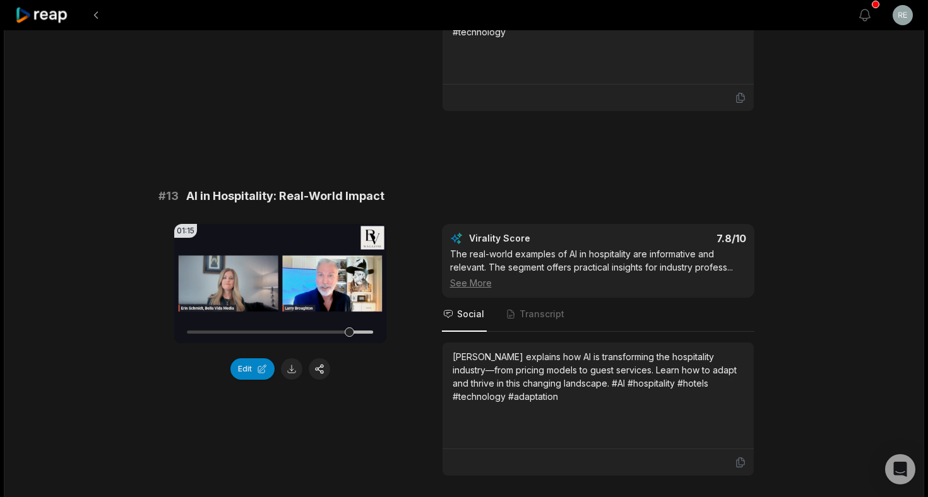
scroll to position [747, 0]
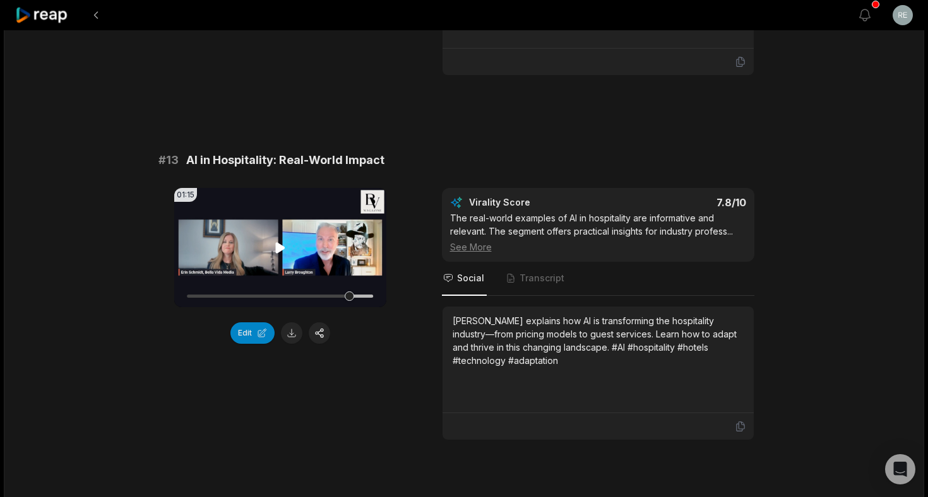
click at [278, 249] on icon at bounding box center [279, 247] width 9 height 11
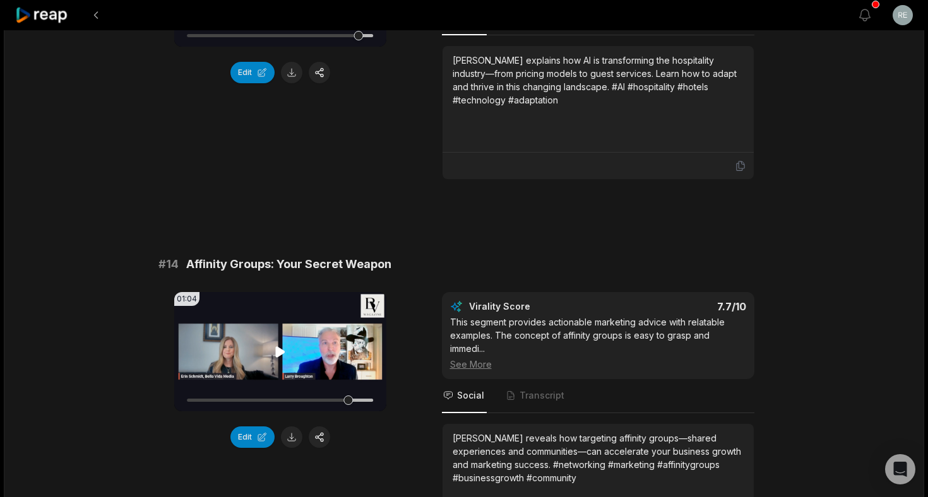
scroll to position [1017, 0]
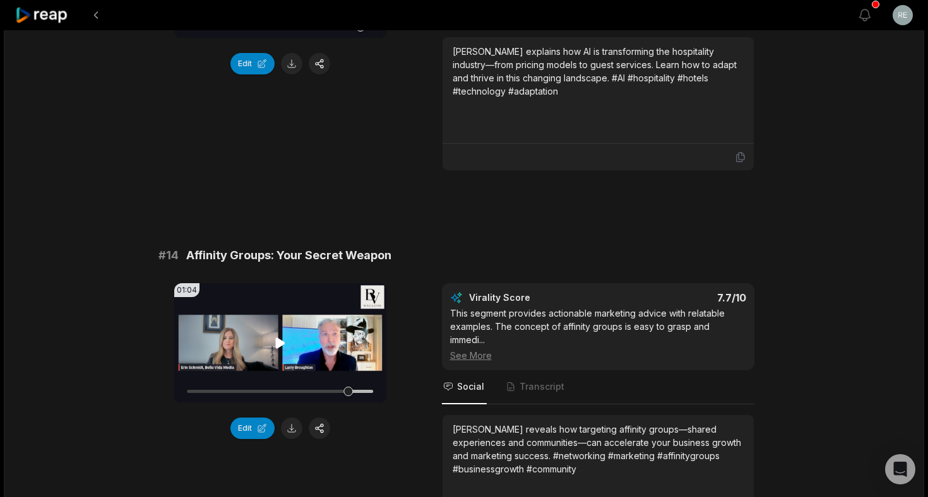
click at [282, 345] on icon at bounding box center [280, 343] width 15 height 15
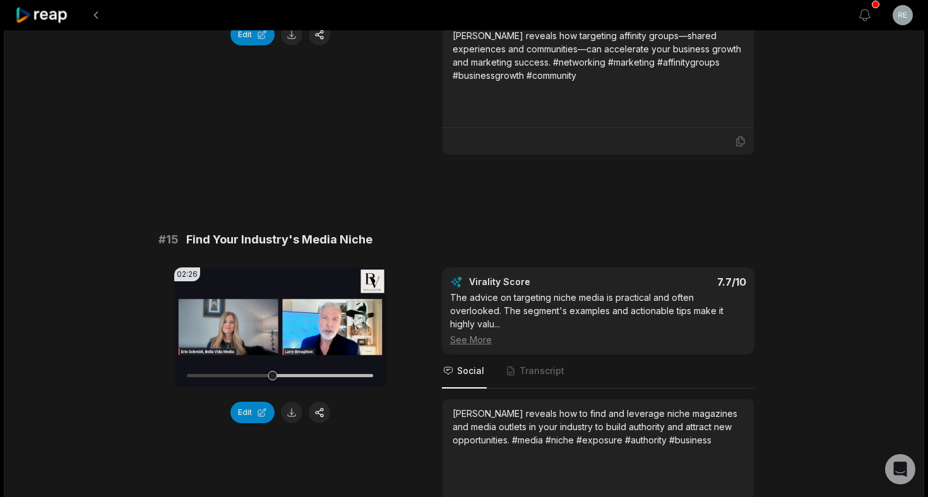
scroll to position [1432, 0]
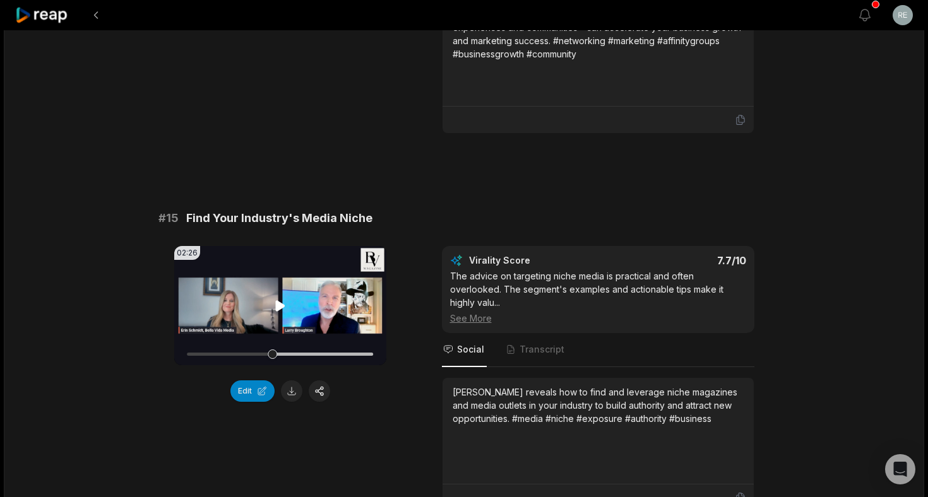
click at [280, 305] on icon at bounding box center [279, 306] width 9 height 11
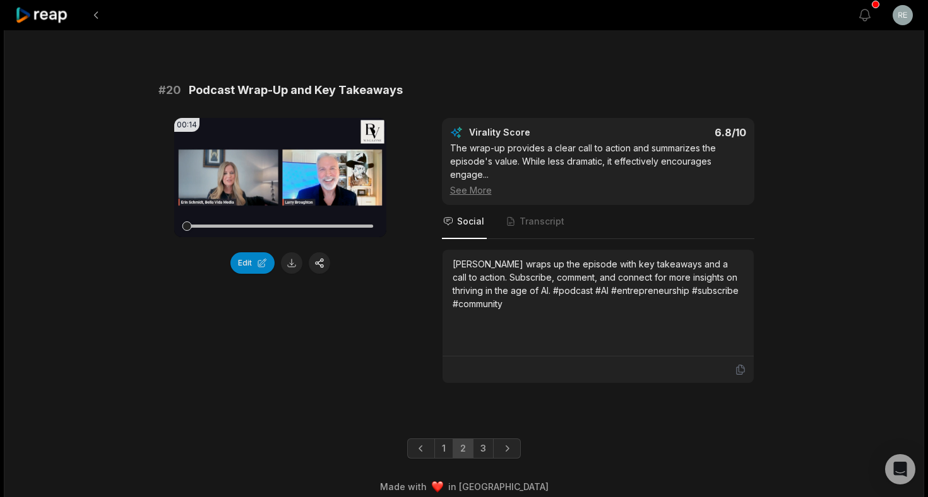
scroll to position [3410, 0]
click at [444, 440] on link "1" at bounding box center [443, 450] width 19 height 20
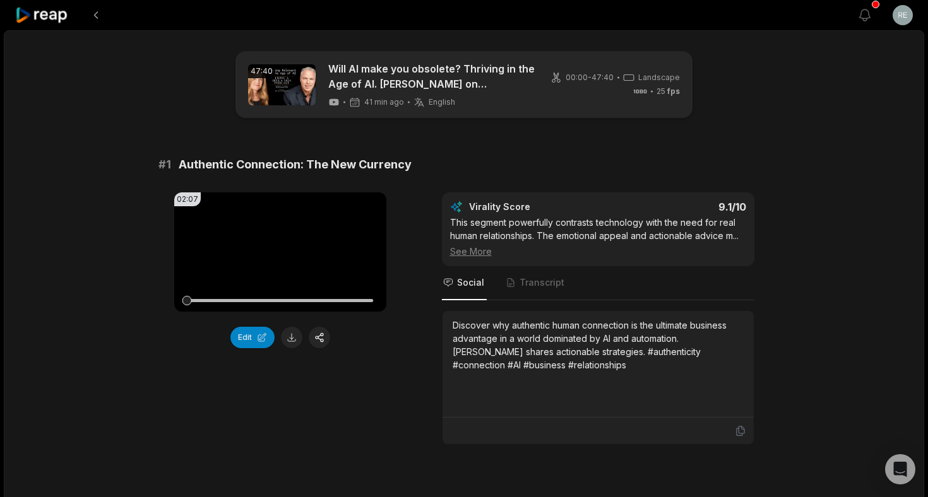
scroll to position [19, 0]
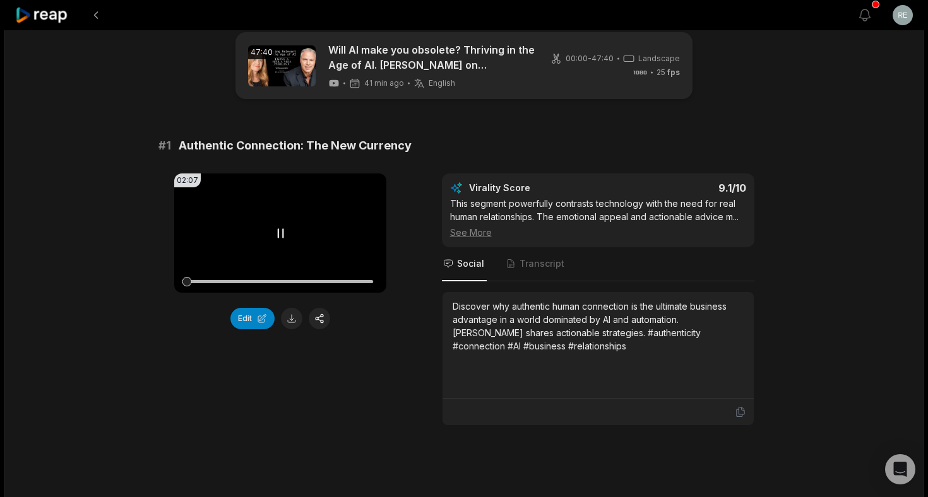
click at [278, 230] on icon at bounding box center [280, 233] width 5 height 8
click at [278, 230] on icon at bounding box center [279, 233] width 9 height 11
click at [197, 283] on div at bounding box center [280, 281] width 187 height 3
click at [197, 280] on div at bounding box center [280, 281] width 187 height 3
click at [190, 282] on div at bounding box center [280, 281] width 187 height 3
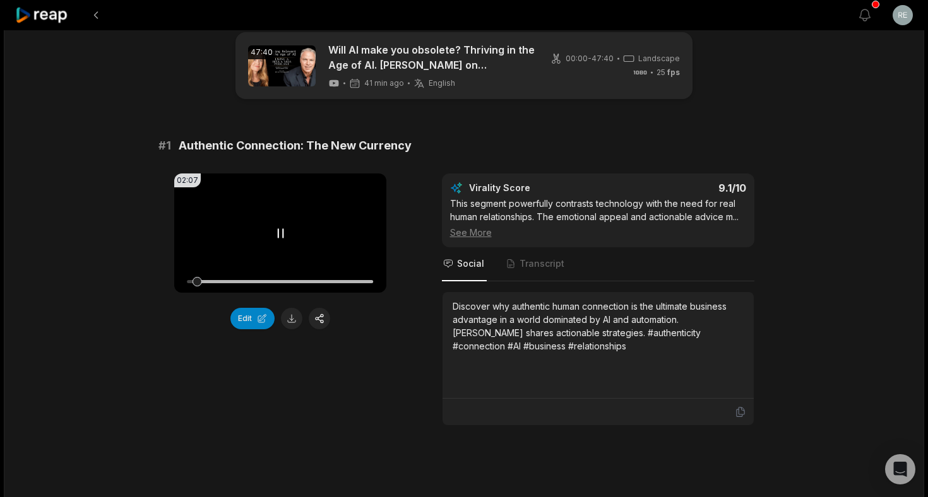
click at [283, 237] on icon at bounding box center [280, 233] width 5 height 8
click at [283, 237] on icon at bounding box center [280, 233] width 15 height 15
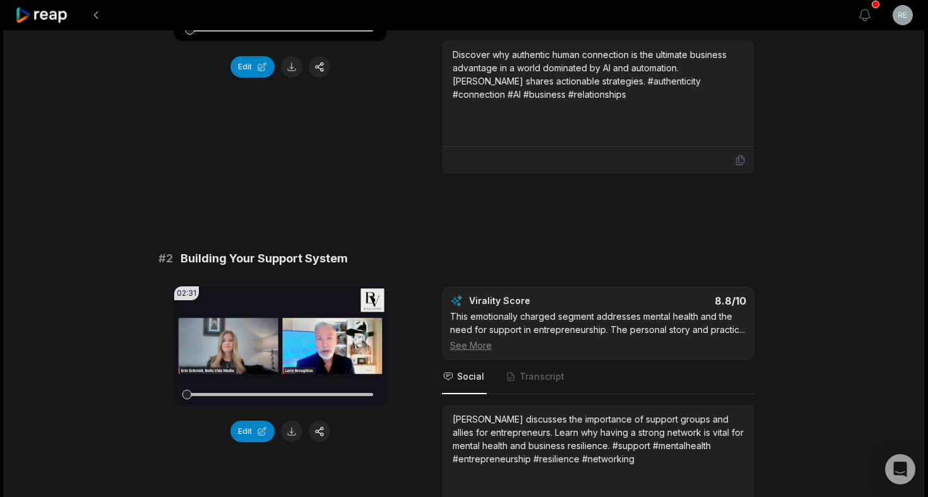
scroll to position [298, 0]
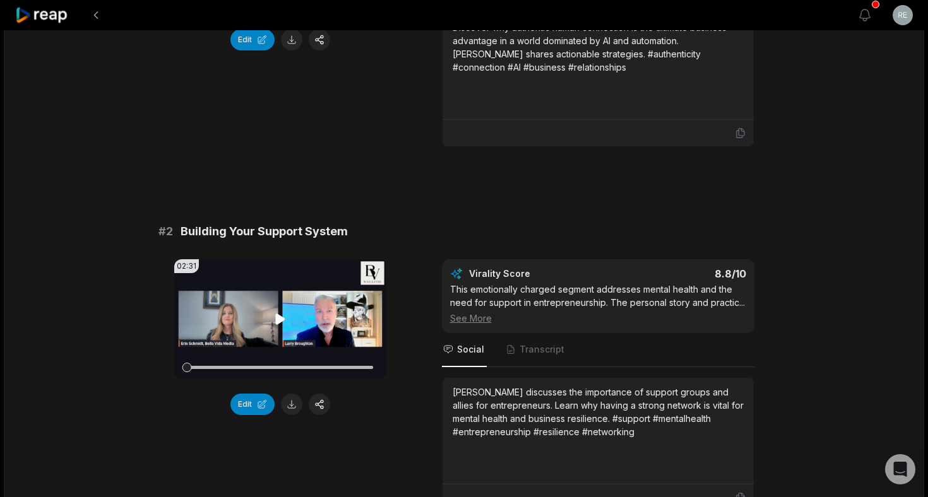
click at [282, 319] on icon at bounding box center [279, 319] width 9 height 11
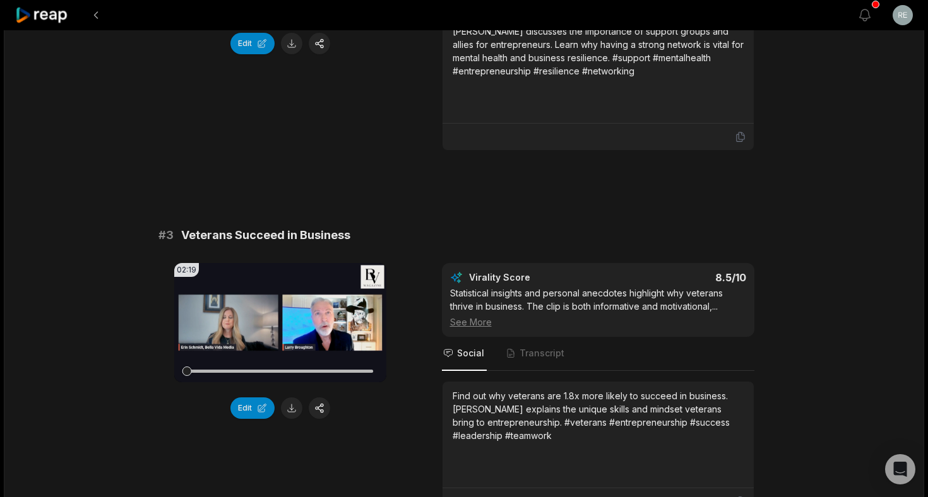
scroll to position [672, 0]
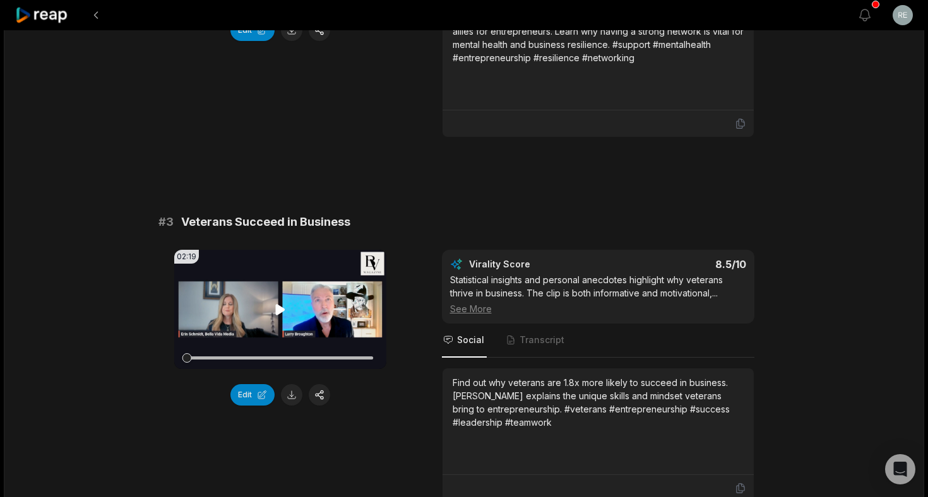
click at [280, 311] on icon at bounding box center [279, 309] width 9 height 11
click at [258, 356] on div at bounding box center [280, 358] width 187 height 22
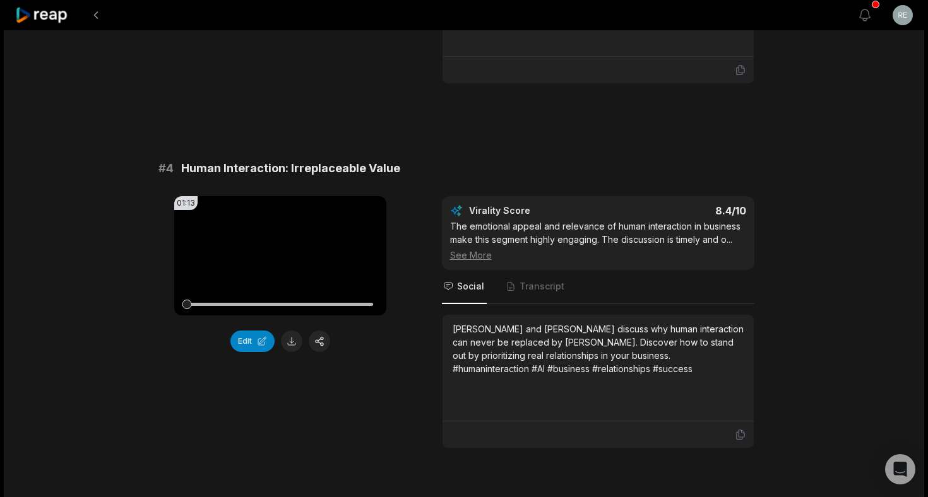
scroll to position [1098, 0]
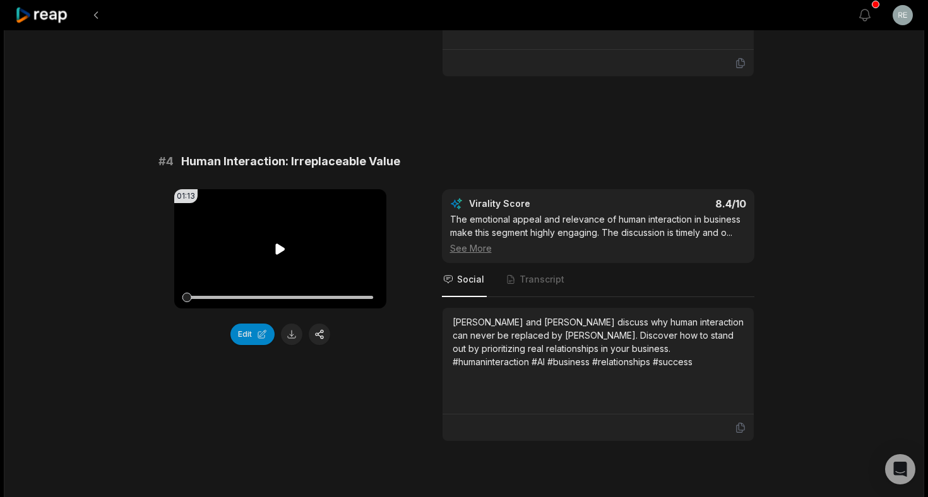
click at [283, 247] on icon at bounding box center [280, 249] width 15 height 15
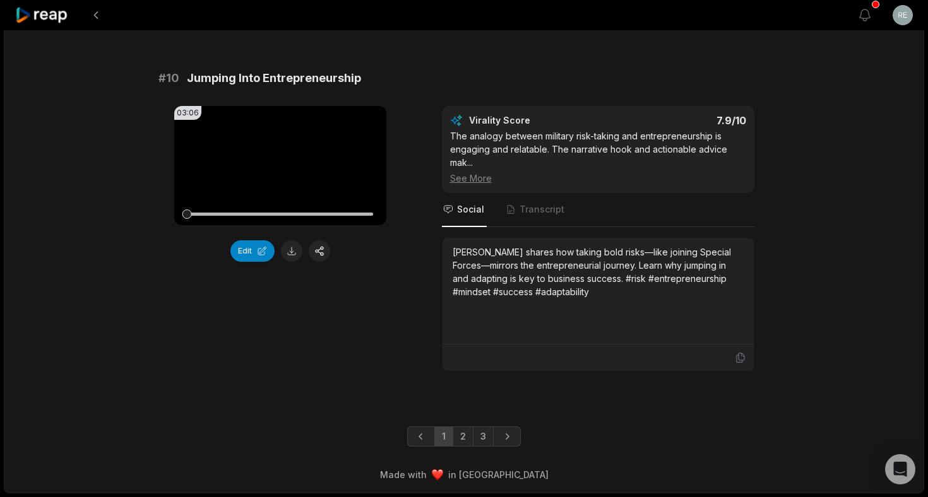
scroll to position [3384, 0]
